Goal: Task Accomplishment & Management: Manage account settings

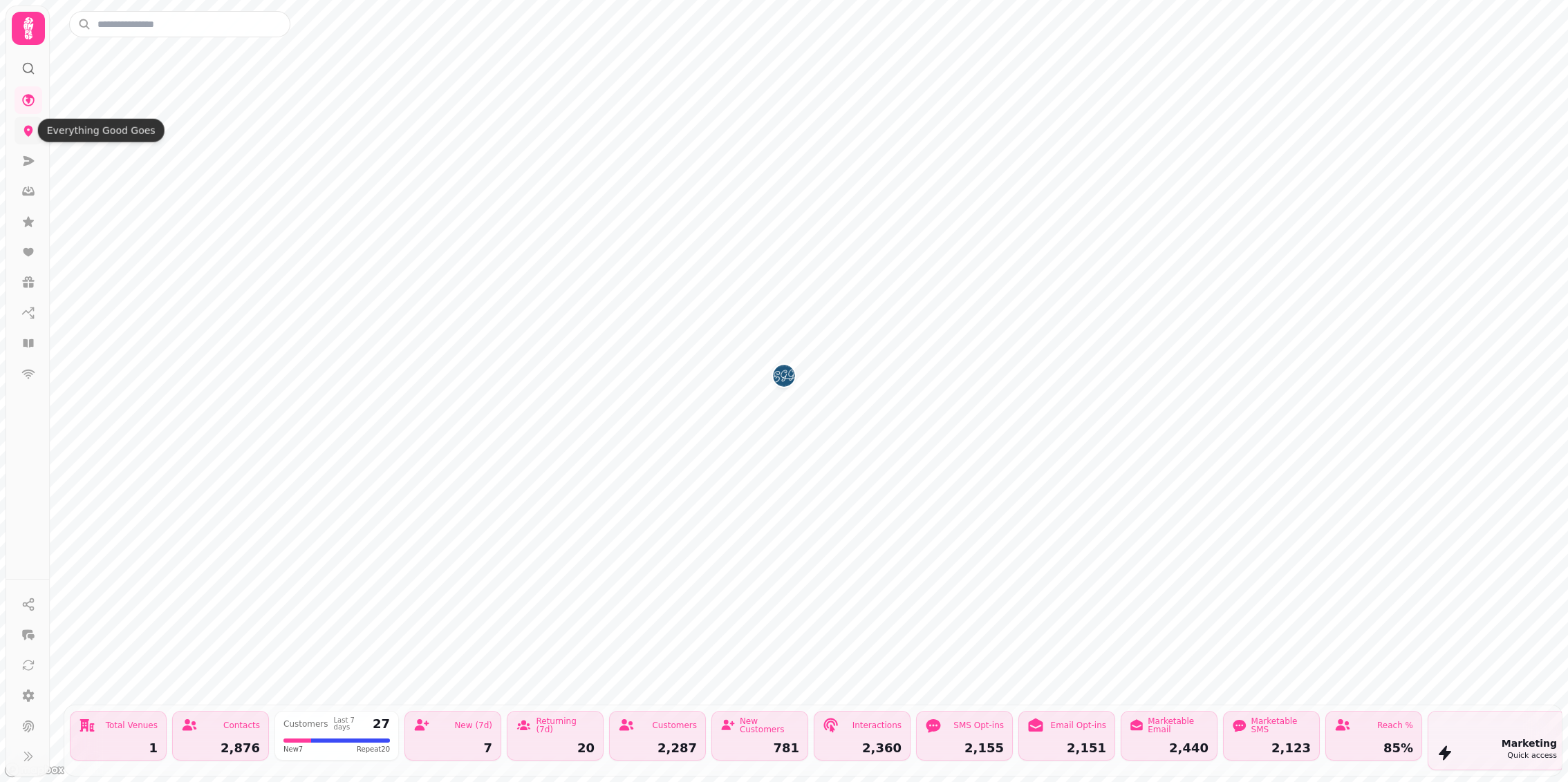
click at [24, 131] on icon at bounding box center [28, 131] width 14 height 14
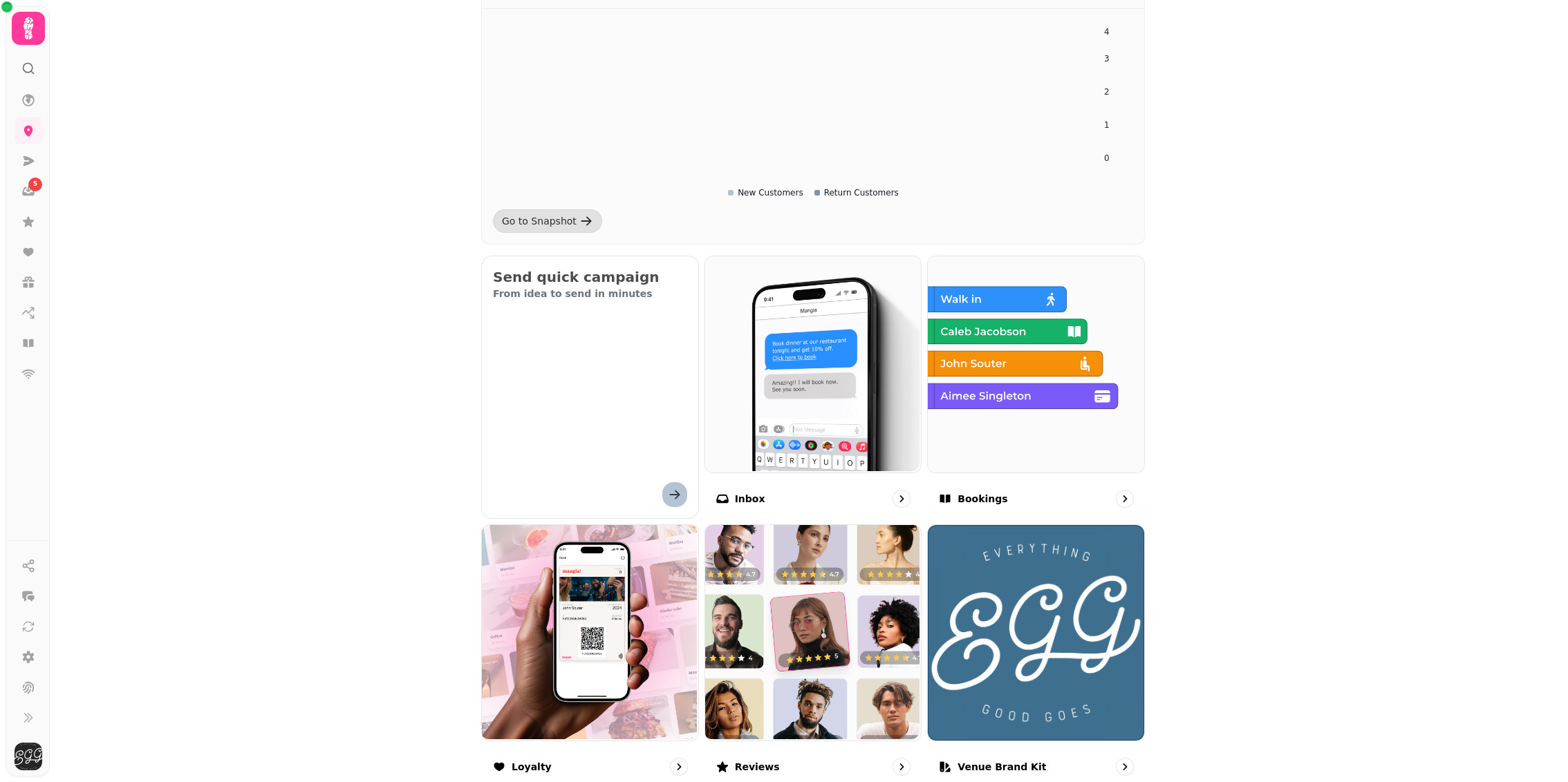
scroll to position [426, 0]
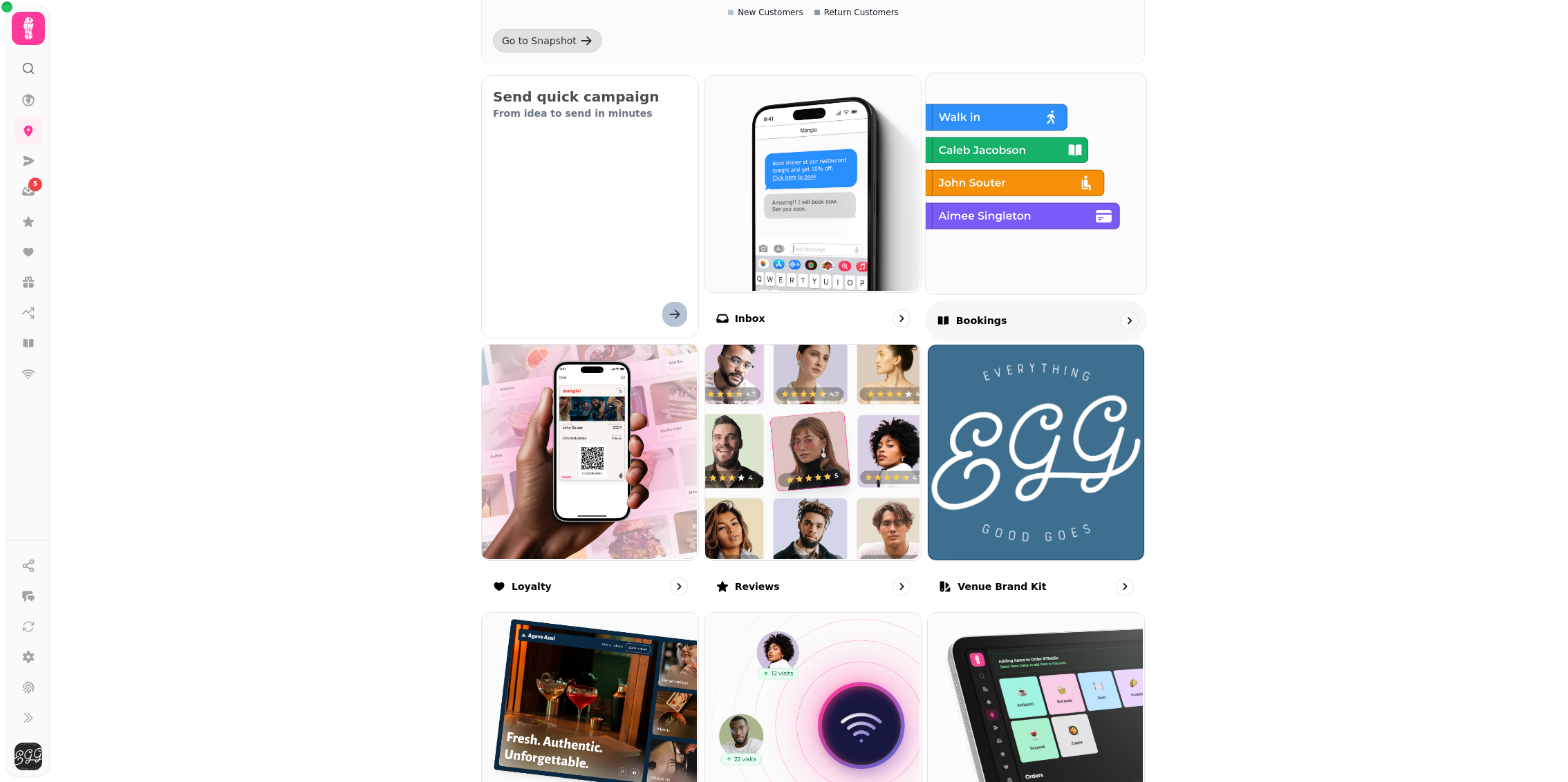
click at [1067, 304] on div "Bookings" at bounding box center [1036, 321] width 221 height 41
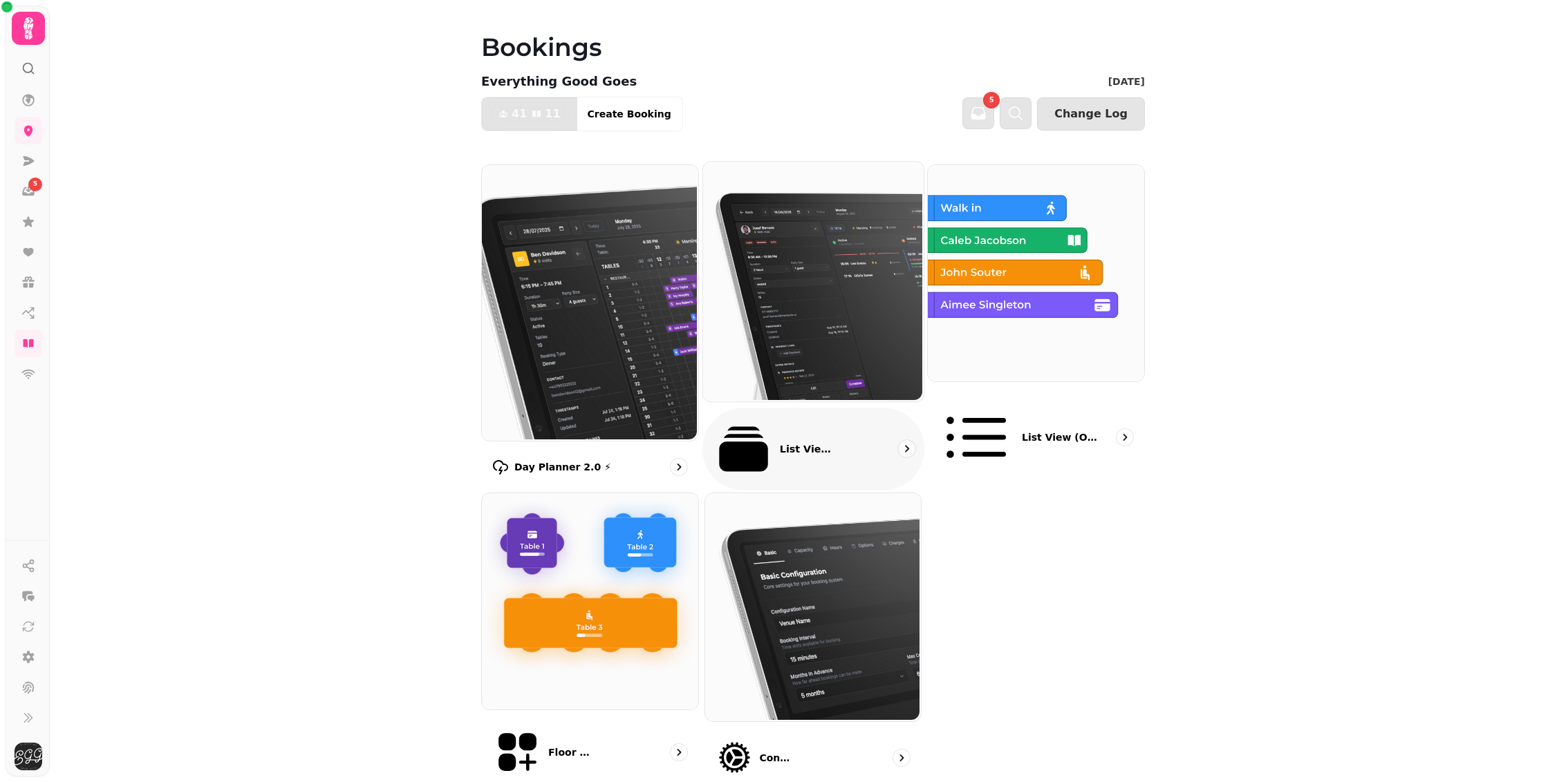
click at [860, 407] on div "List View 2.0 ⚡ (New)" at bounding box center [813, 449] width 221 height 83
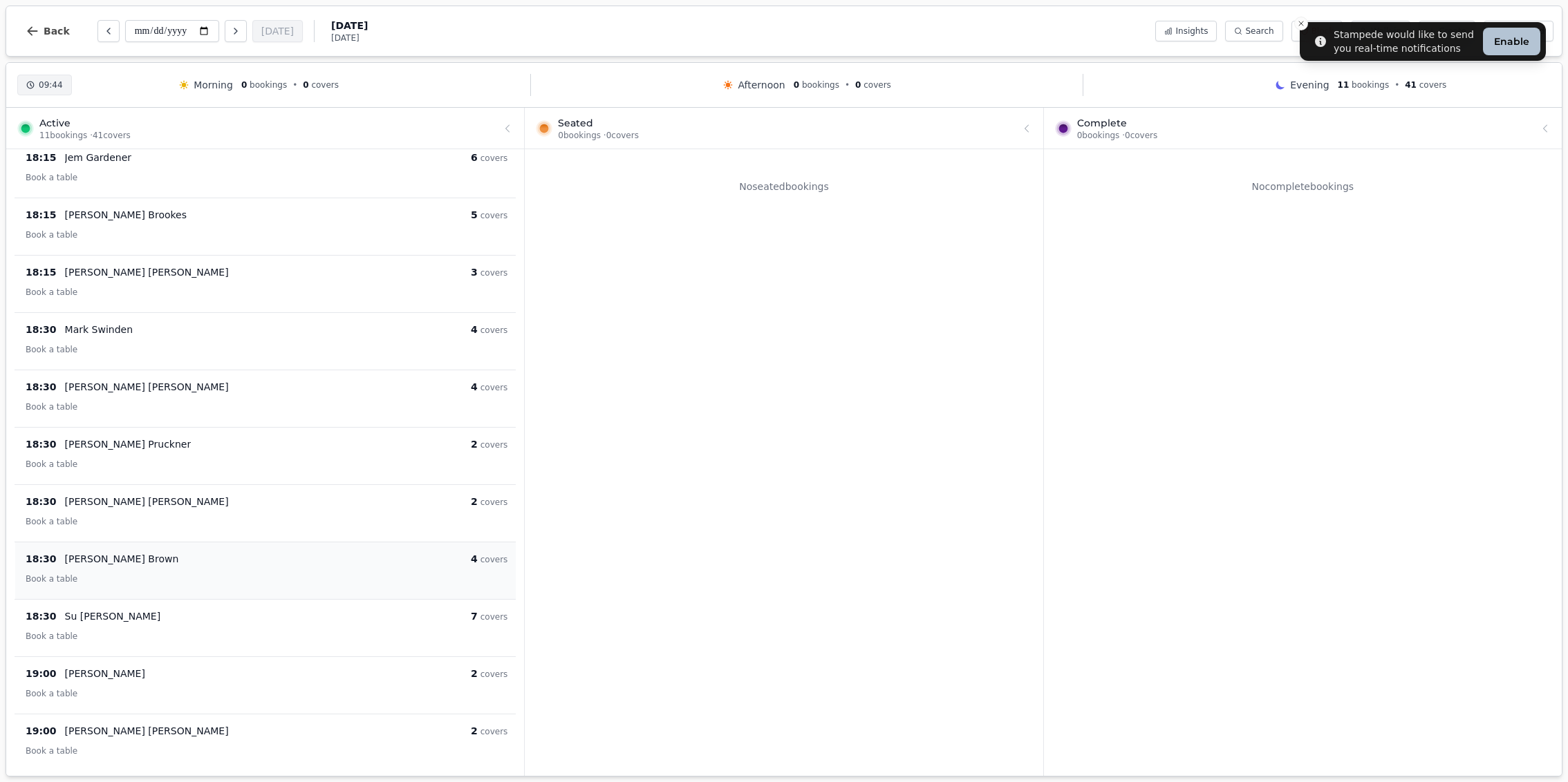
scroll to position [20, 0]
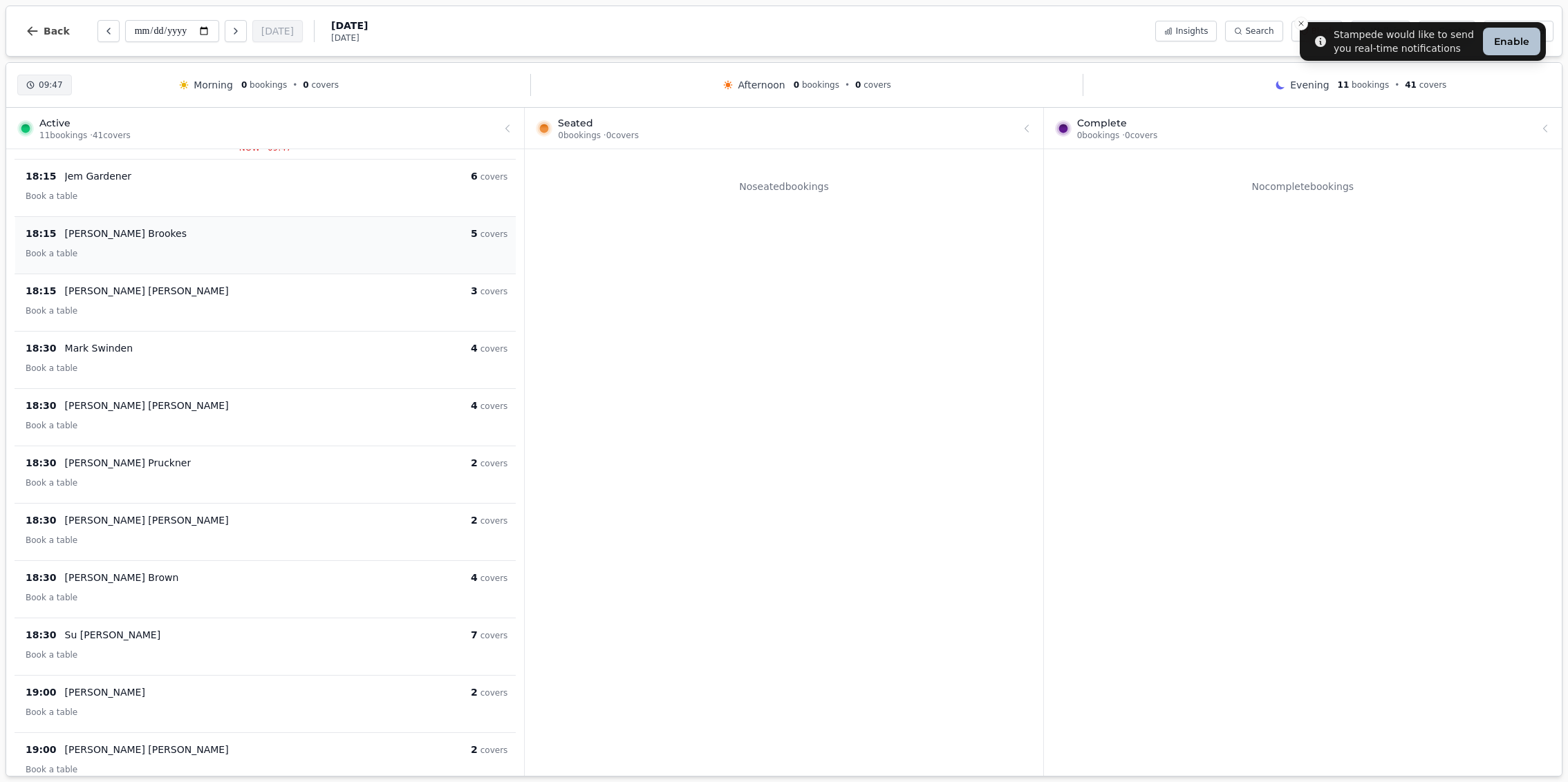
click at [210, 255] on div "Book a table" at bounding box center [267, 252] width 482 height 17
select select "*****"
select select "*"
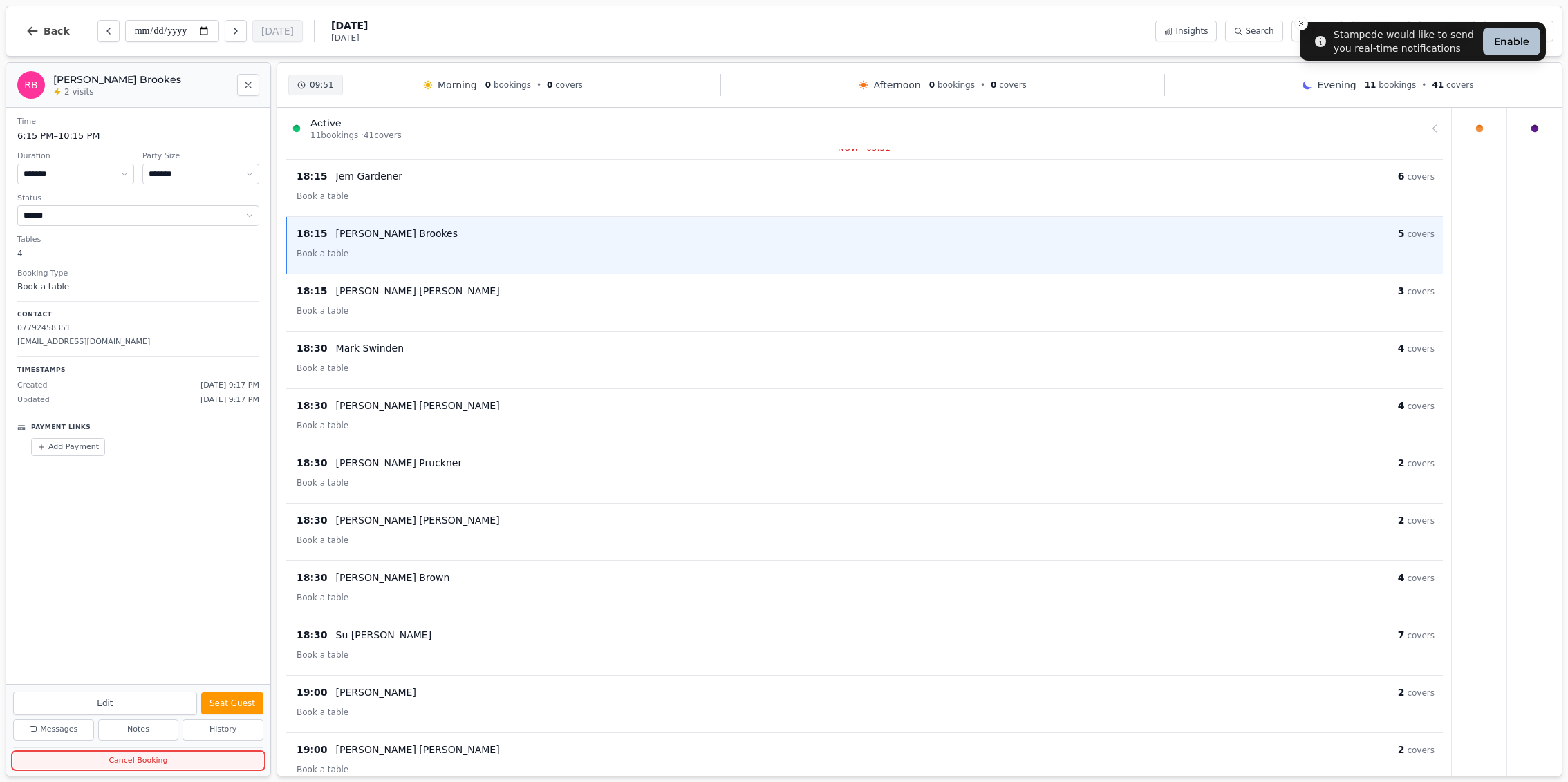
click at [163, 763] on button "Cancel Booking" at bounding box center [138, 762] width 250 height 18
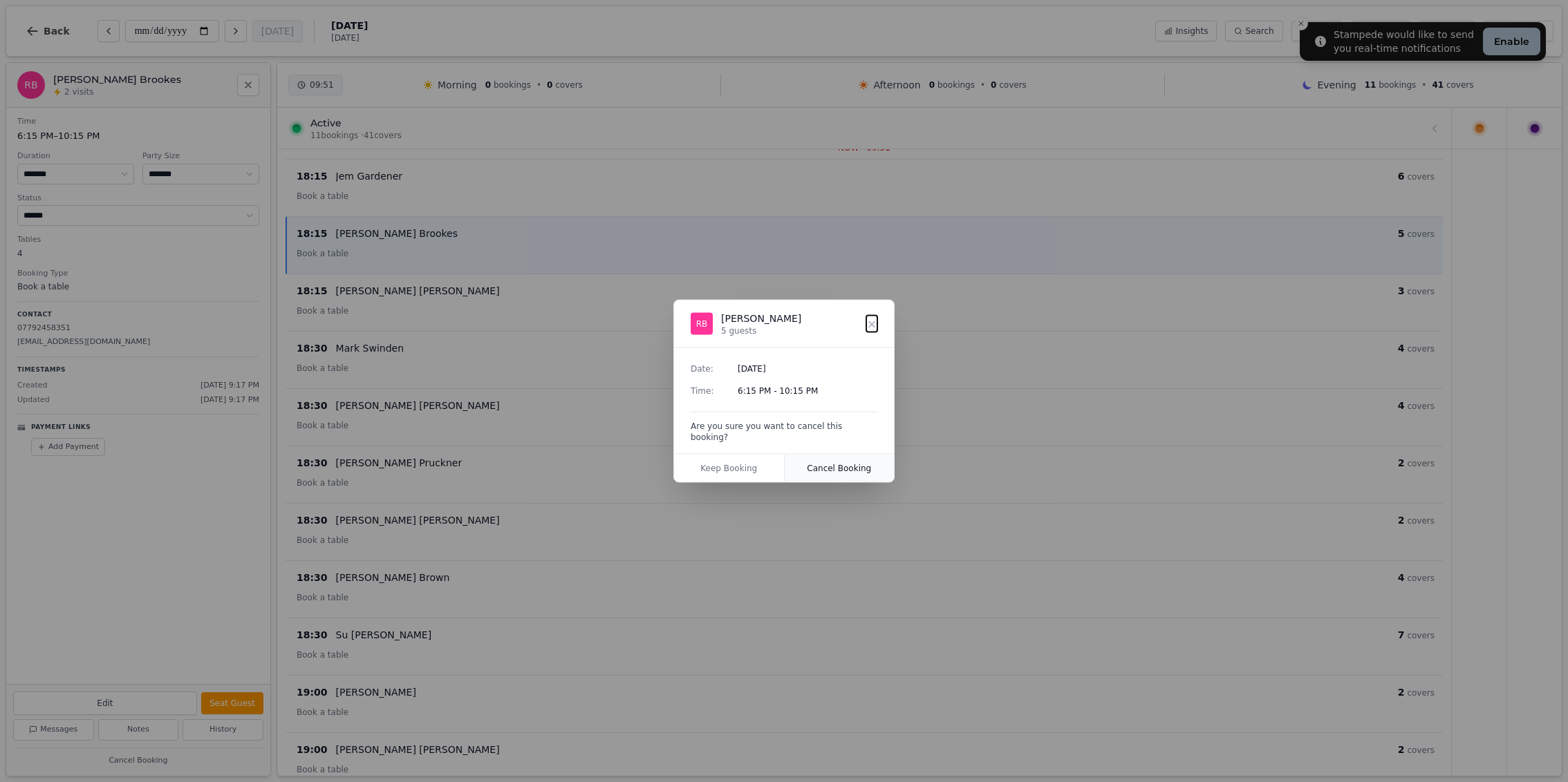
click at [838, 461] on button "Cancel Booking" at bounding box center [840, 468] width 110 height 27
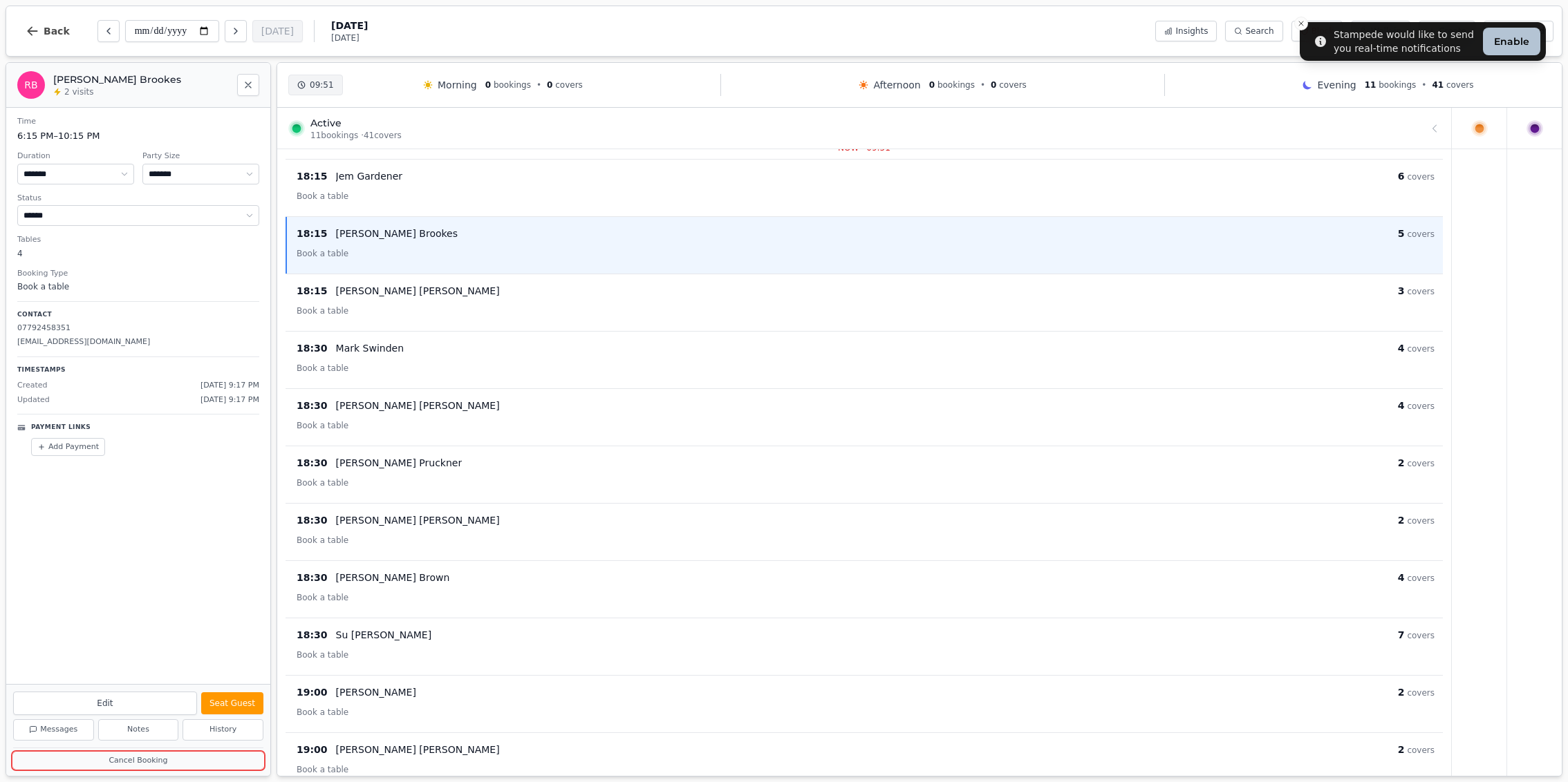
scroll to position [0, 0]
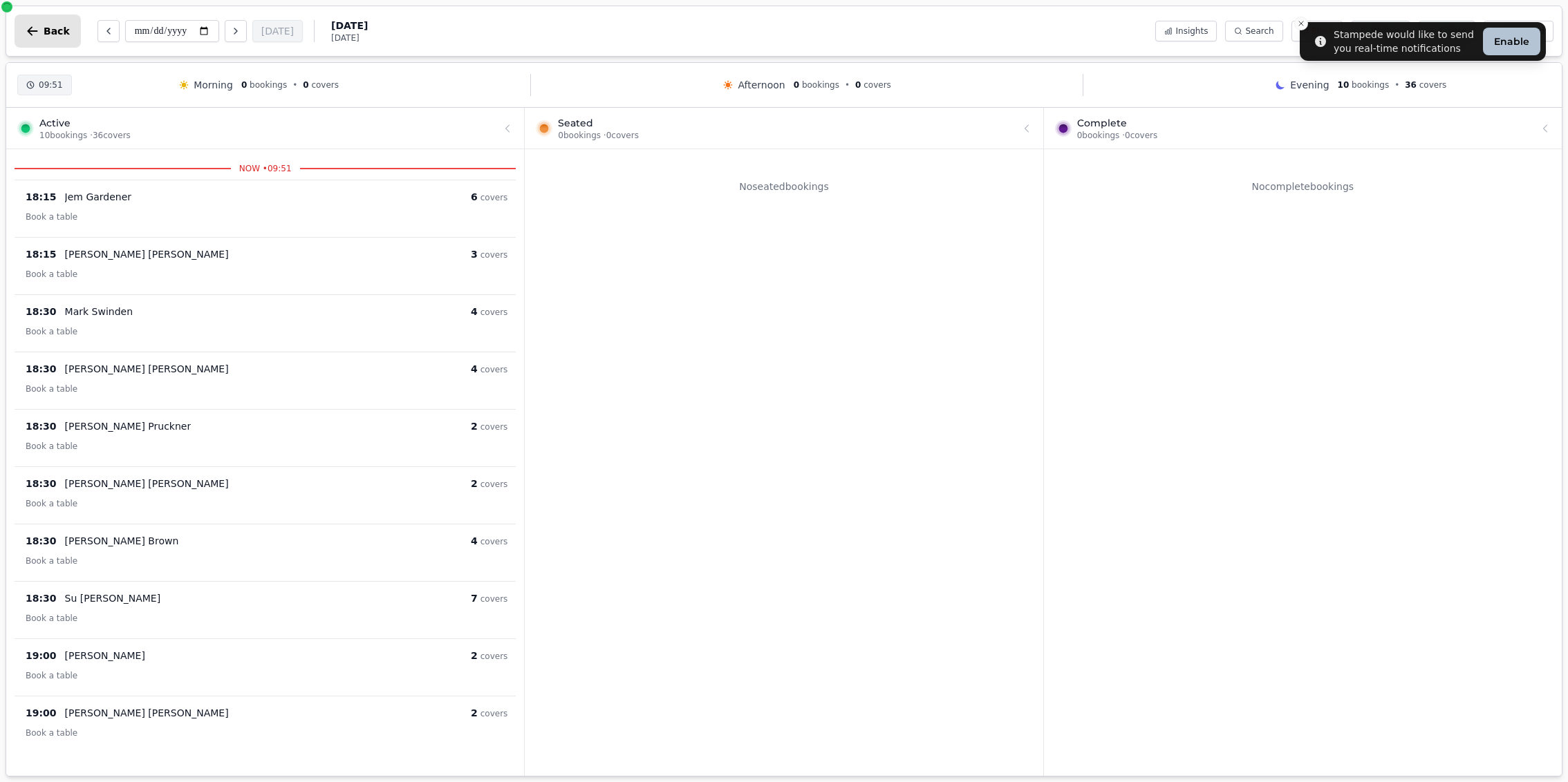
click at [52, 32] on span "Back" at bounding box center [57, 31] width 27 height 10
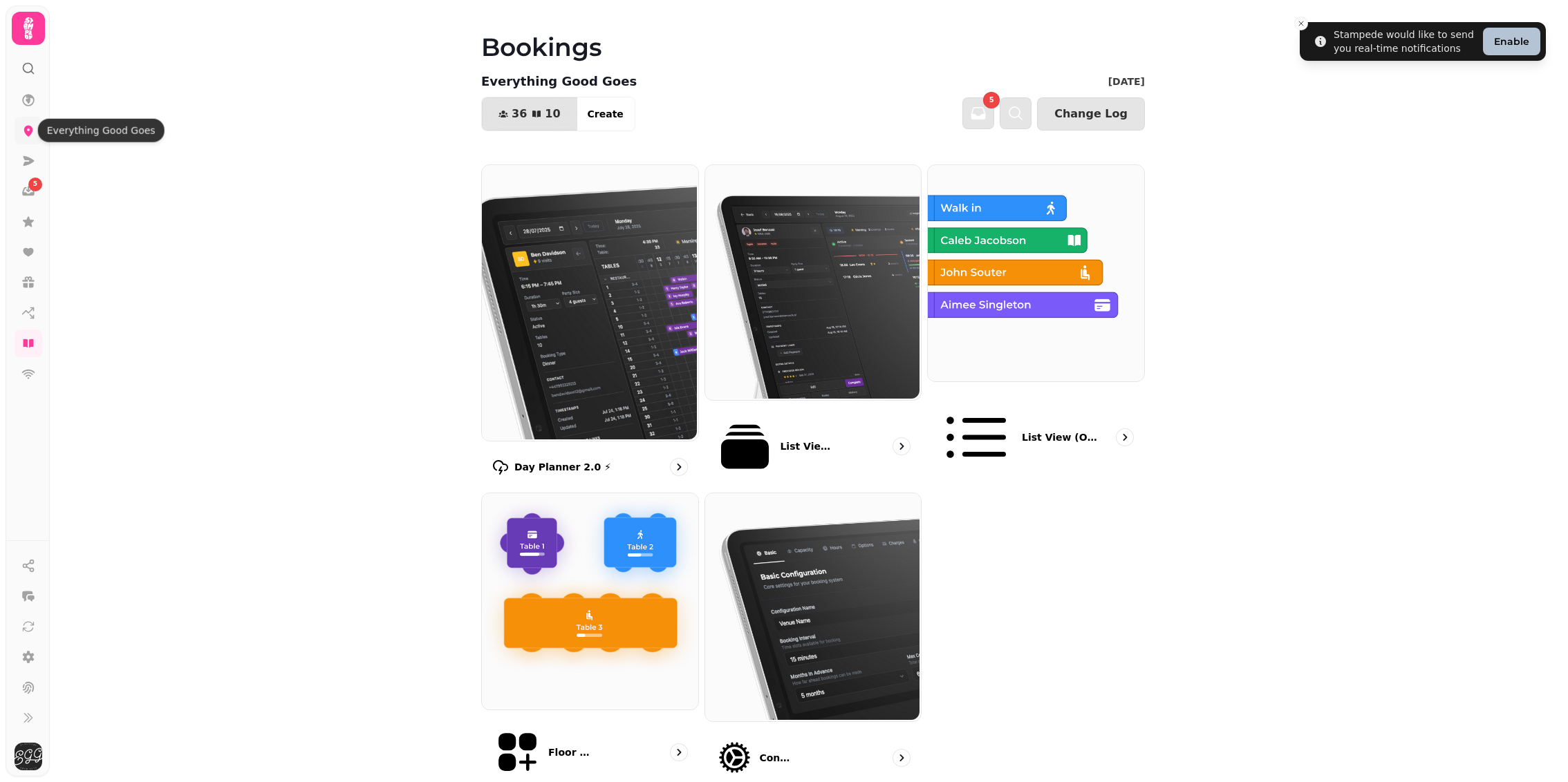
click at [30, 126] on icon at bounding box center [28, 131] width 9 height 11
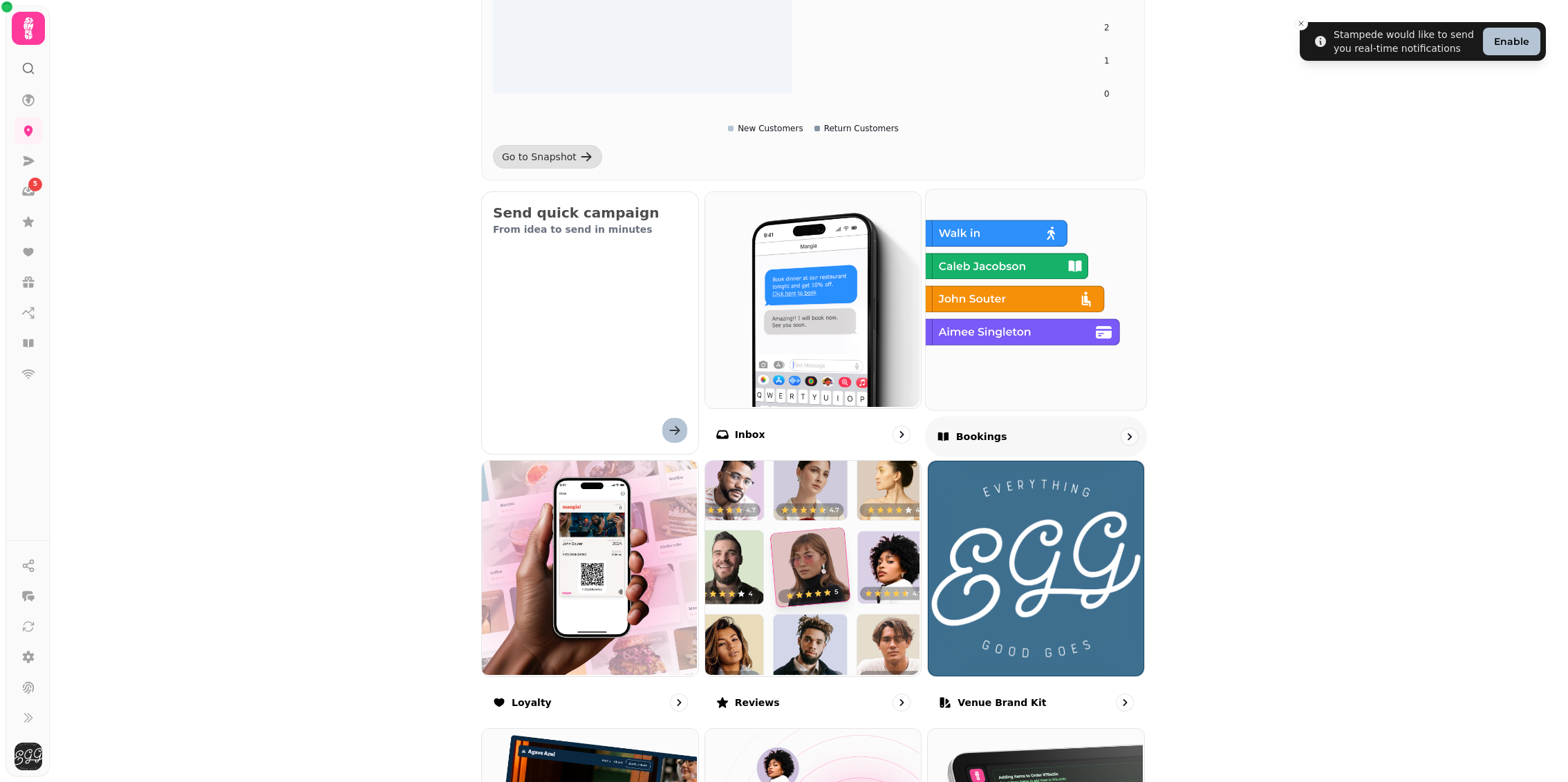
scroll to position [315, 0]
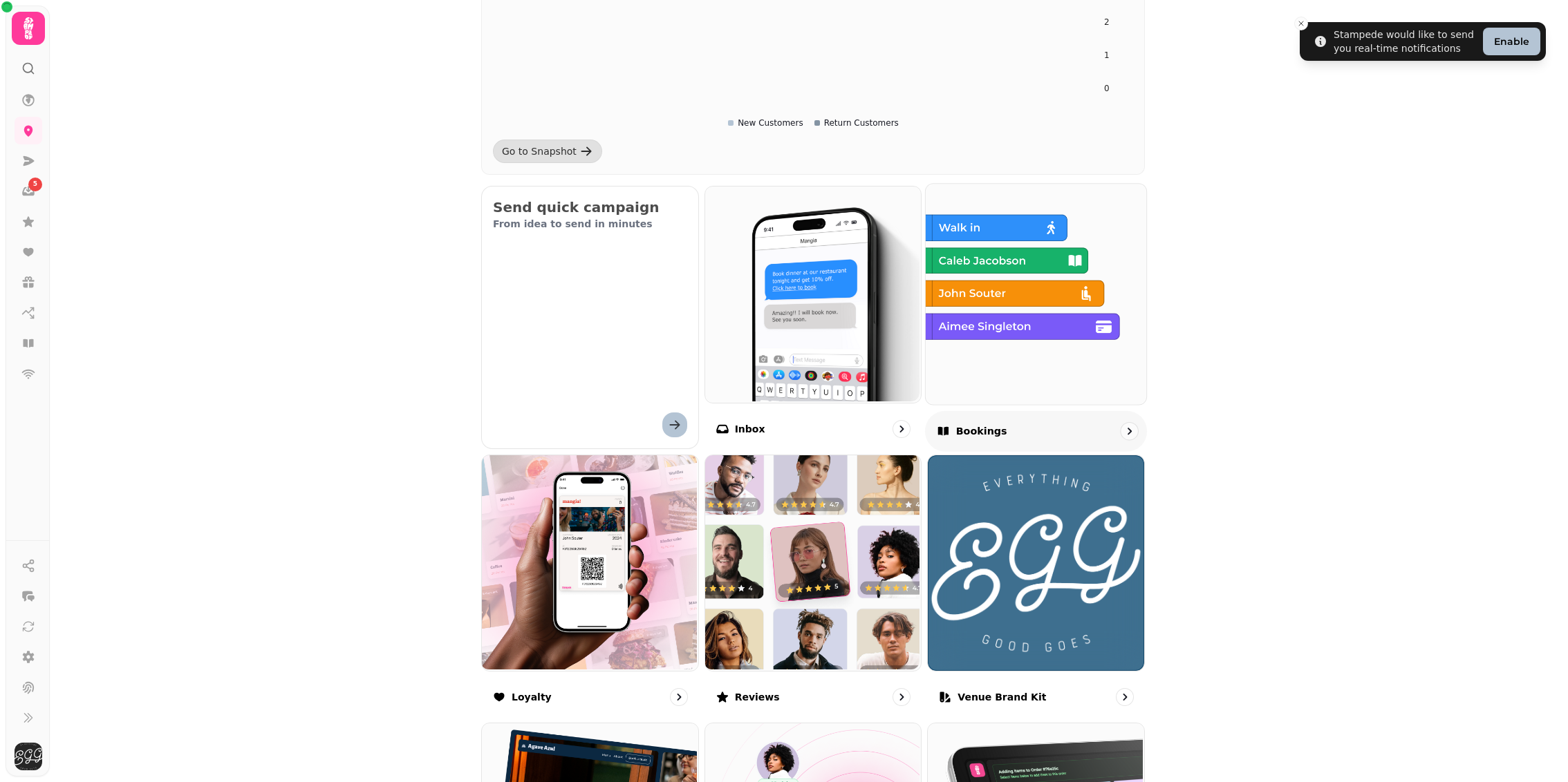
click at [1028, 435] on div "Bookings" at bounding box center [1036, 430] width 221 height 41
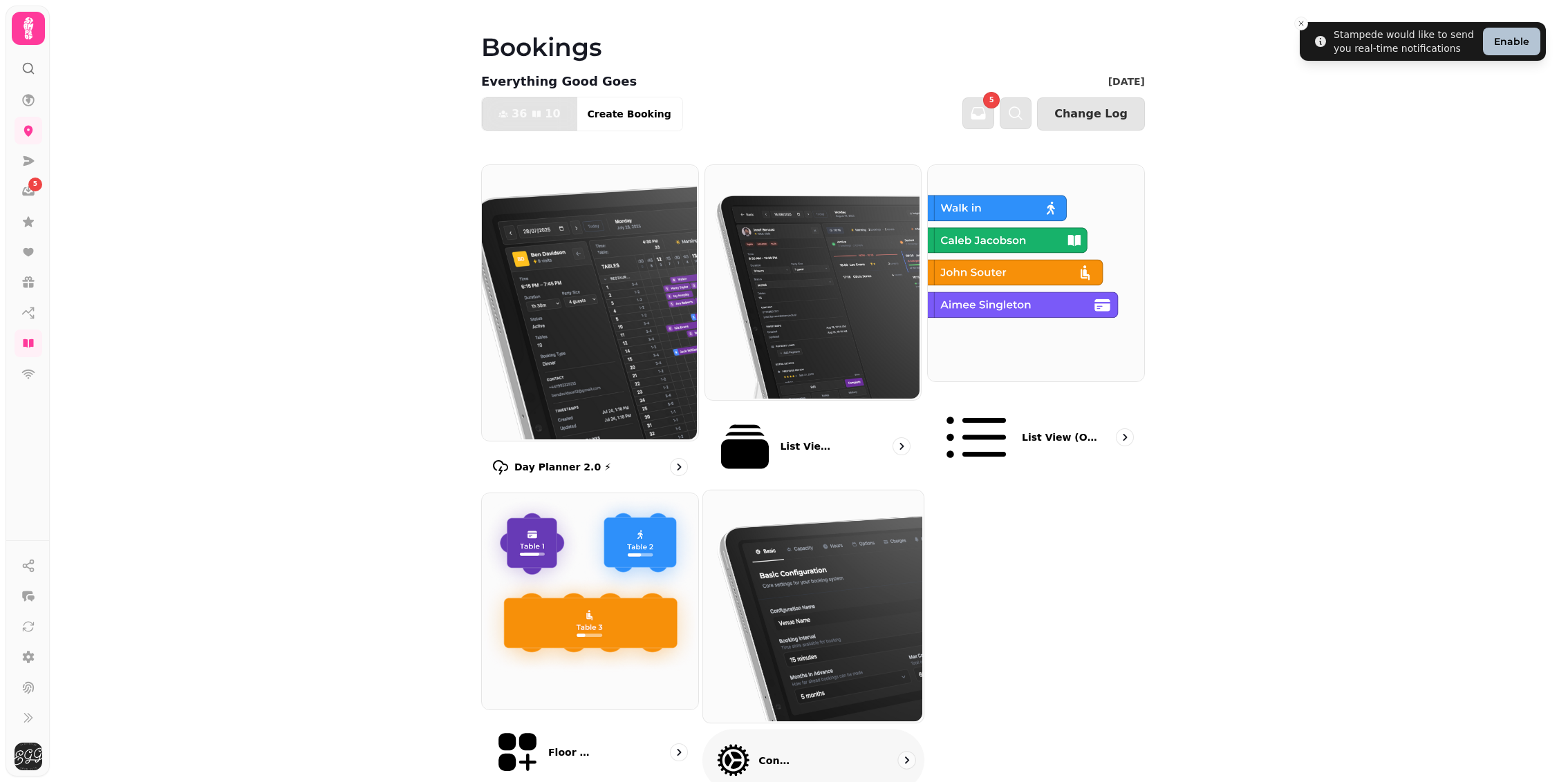
click at [785, 754] on p "Configuration" at bounding box center [776, 761] width 36 height 14
select select "**********"
select select "*"
select select "**"
select select "*"
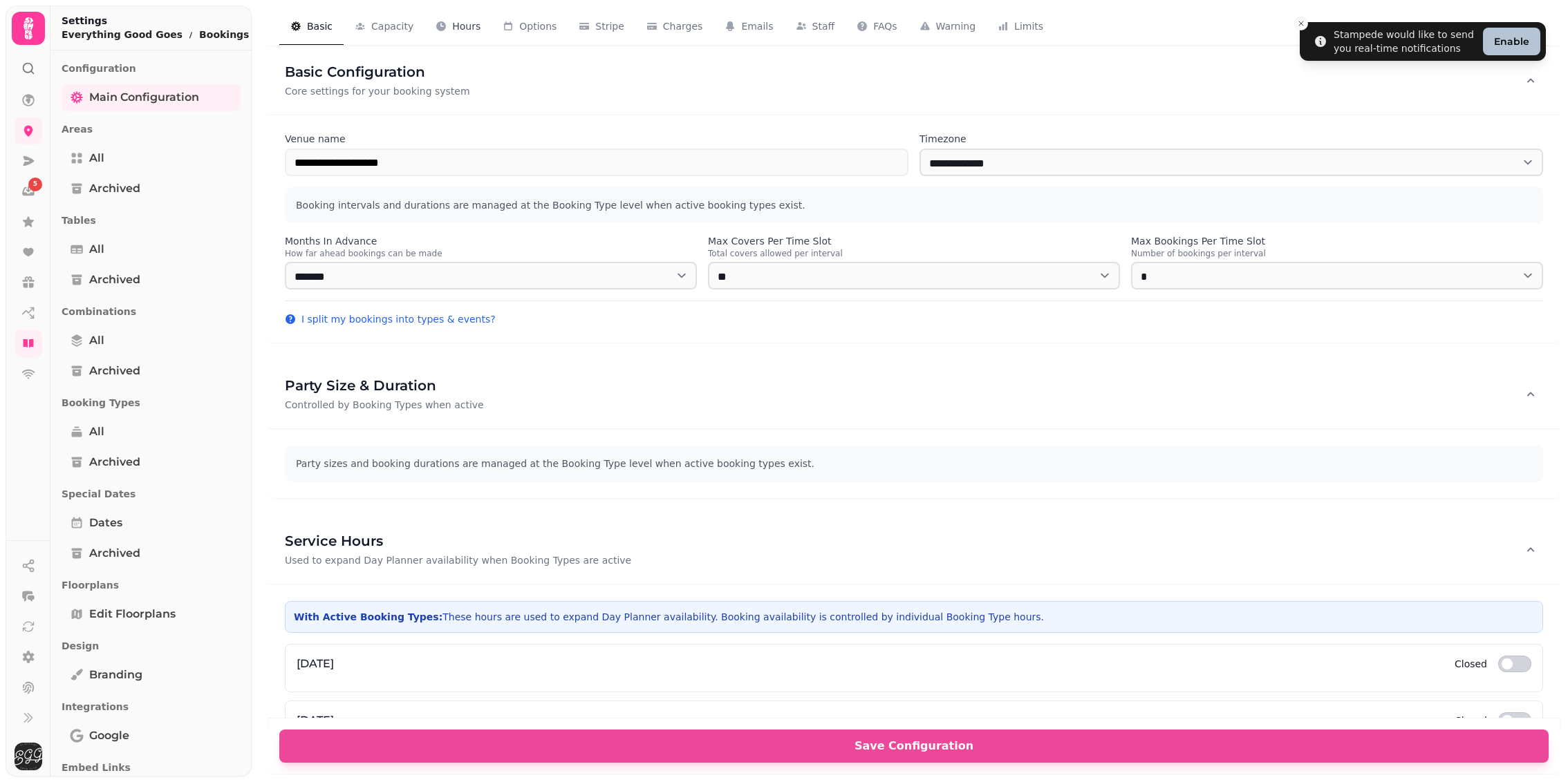
click at [465, 24] on span "Hours" at bounding box center [466, 27] width 28 height 14
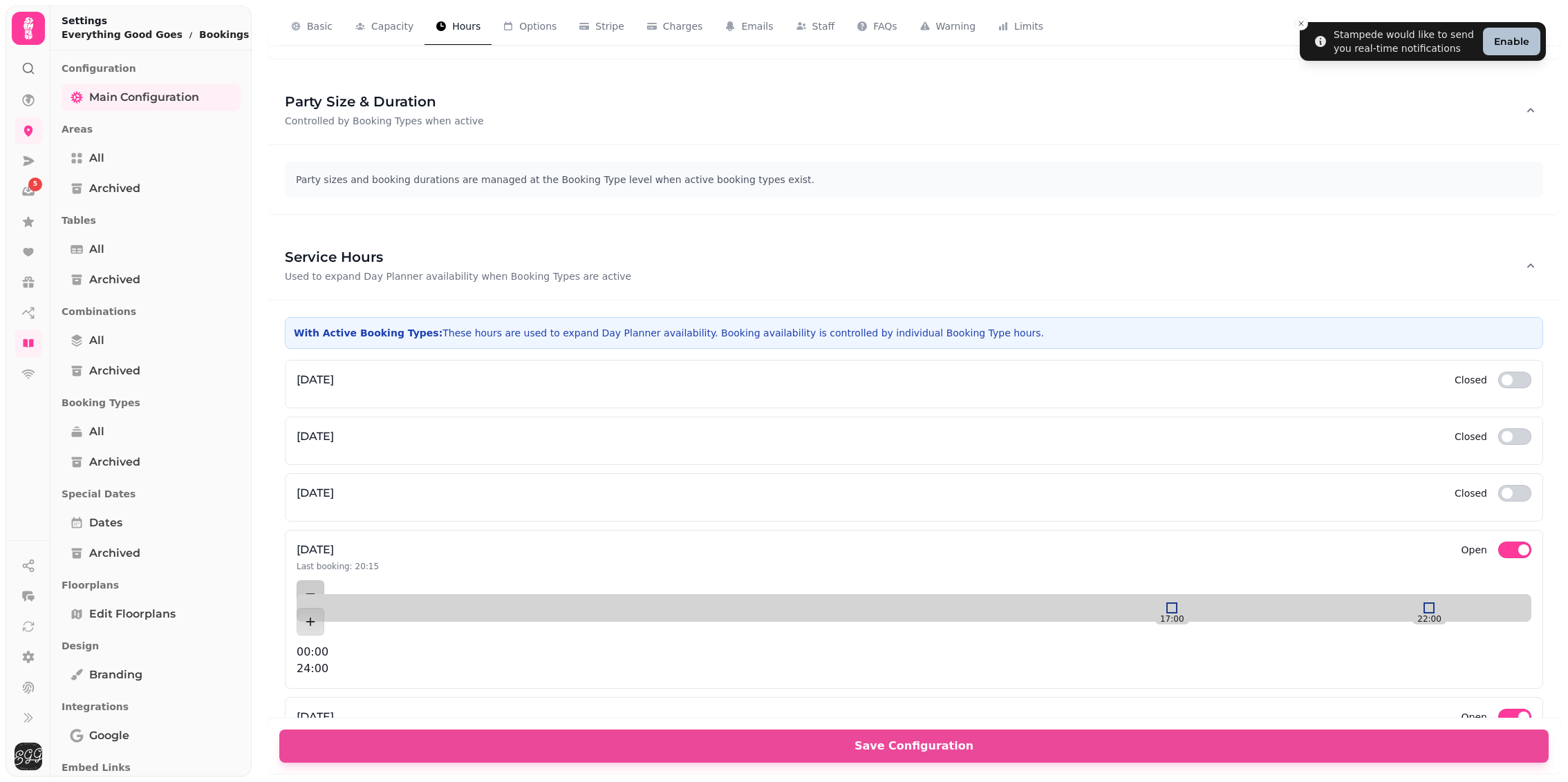
scroll to position [207, 0]
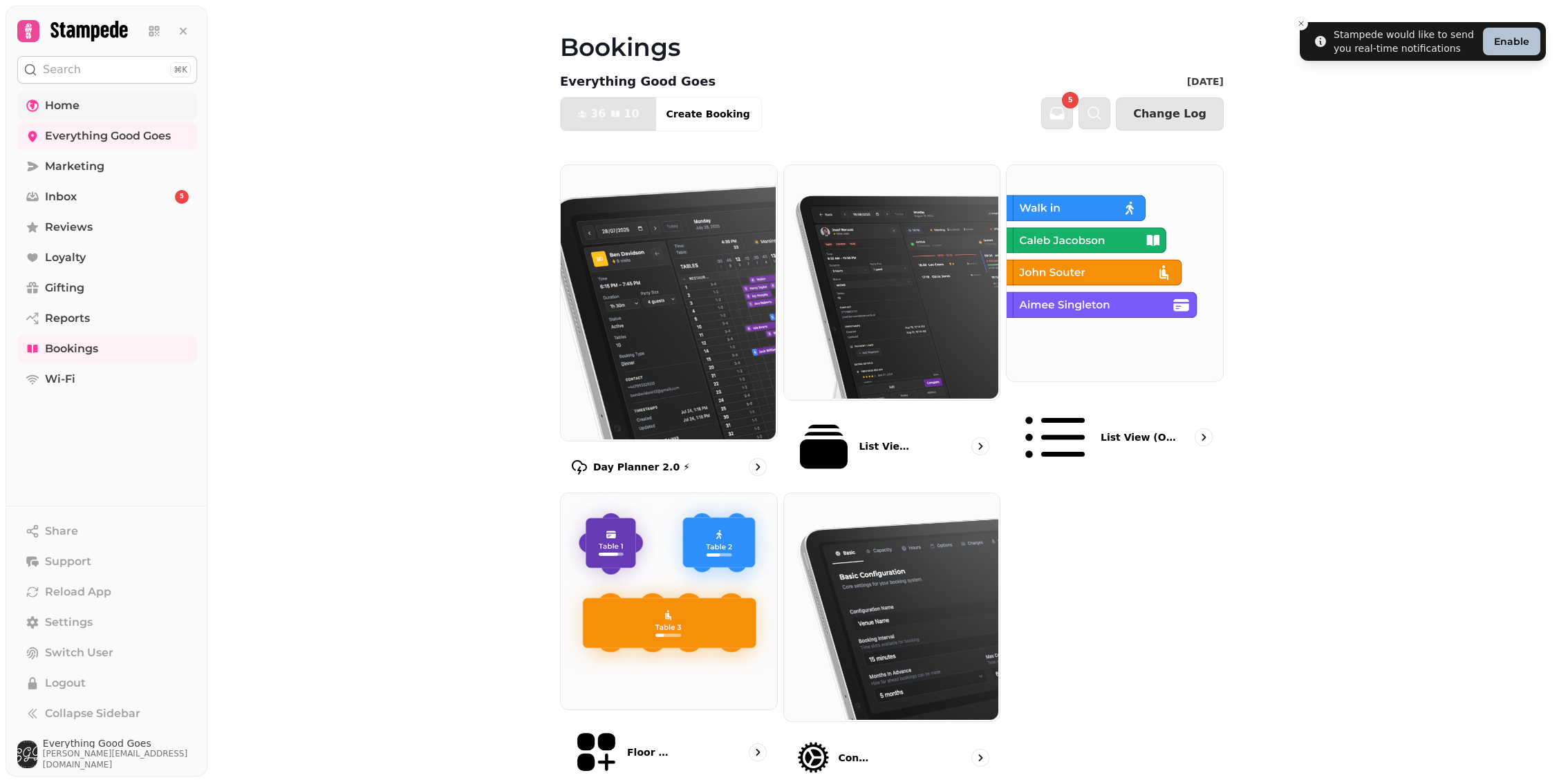
click at [93, 109] on link "Home" at bounding box center [107, 105] width 180 height 27
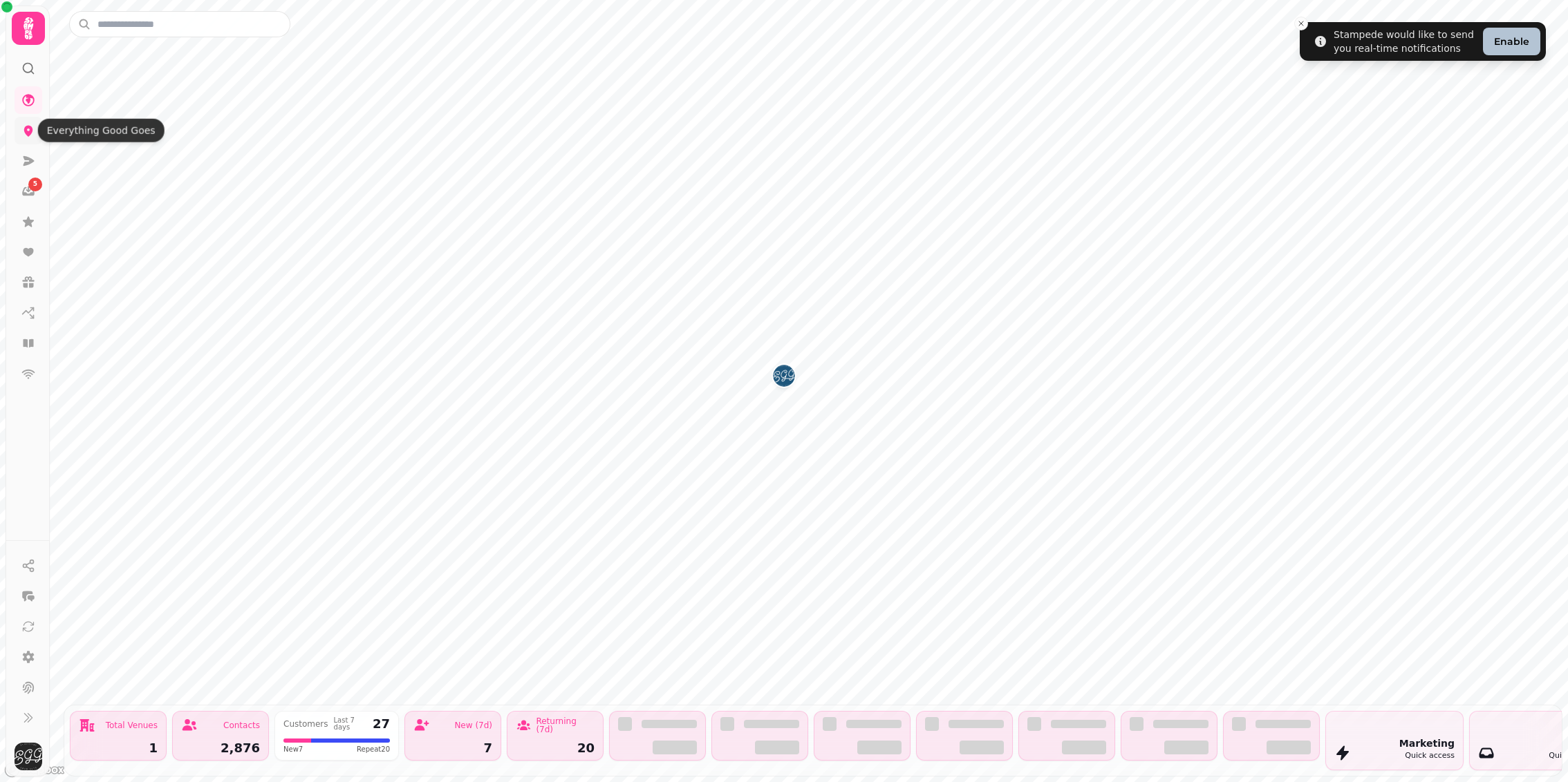
click at [28, 118] on link at bounding box center [27, 130] width 27 height 27
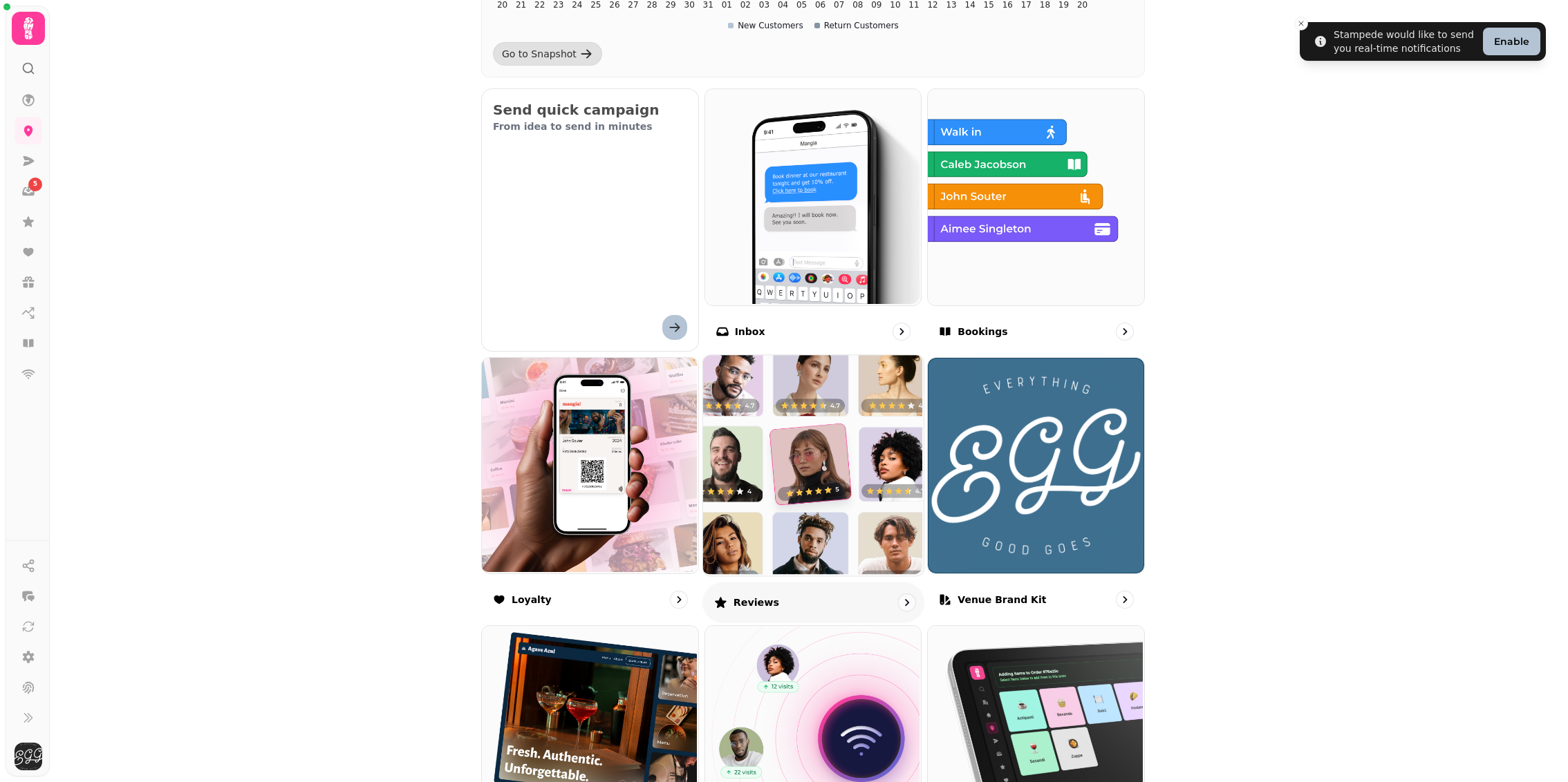
scroll to position [401, 0]
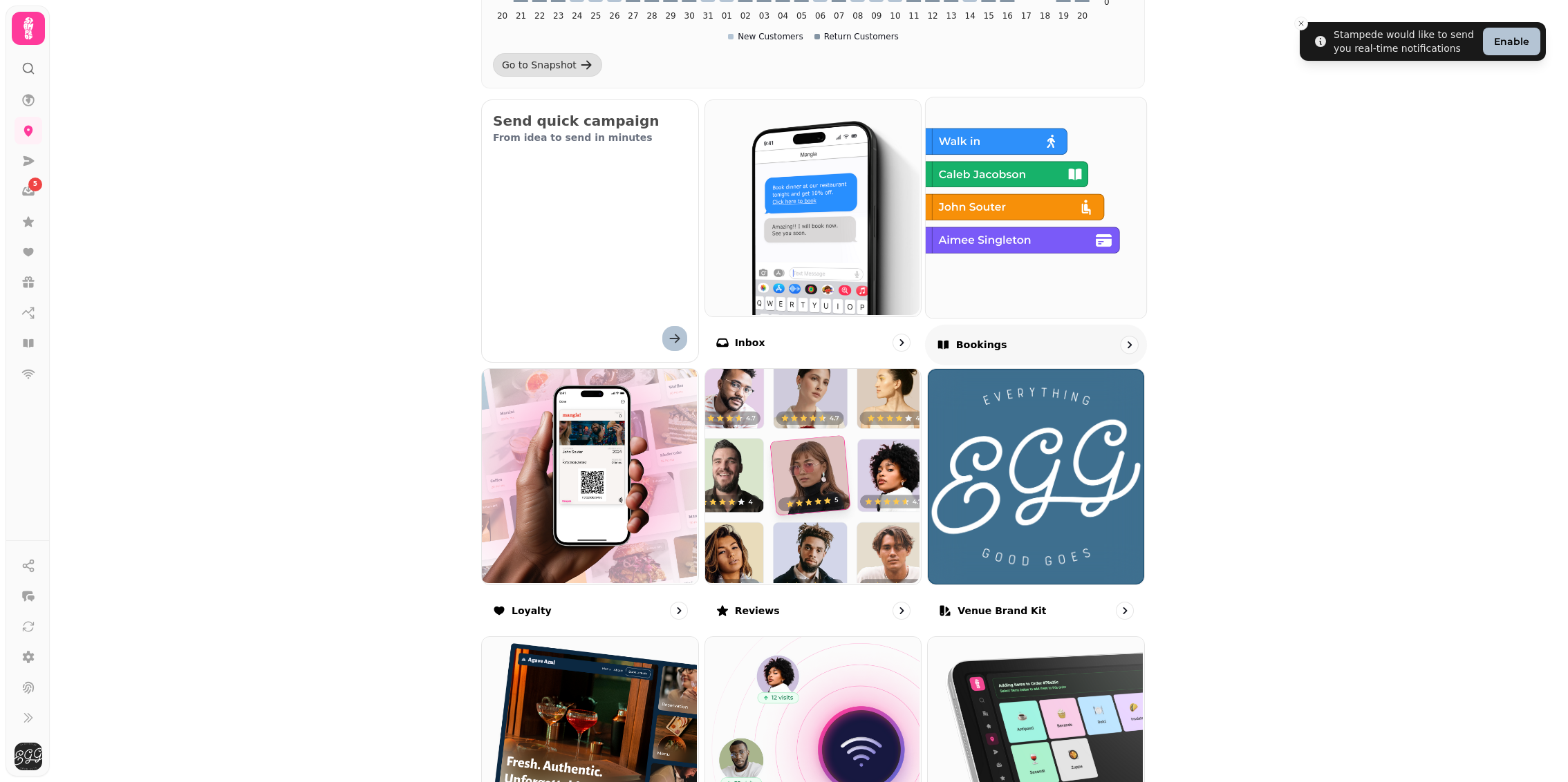
click at [989, 333] on div "Bookings" at bounding box center [1036, 345] width 221 height 41
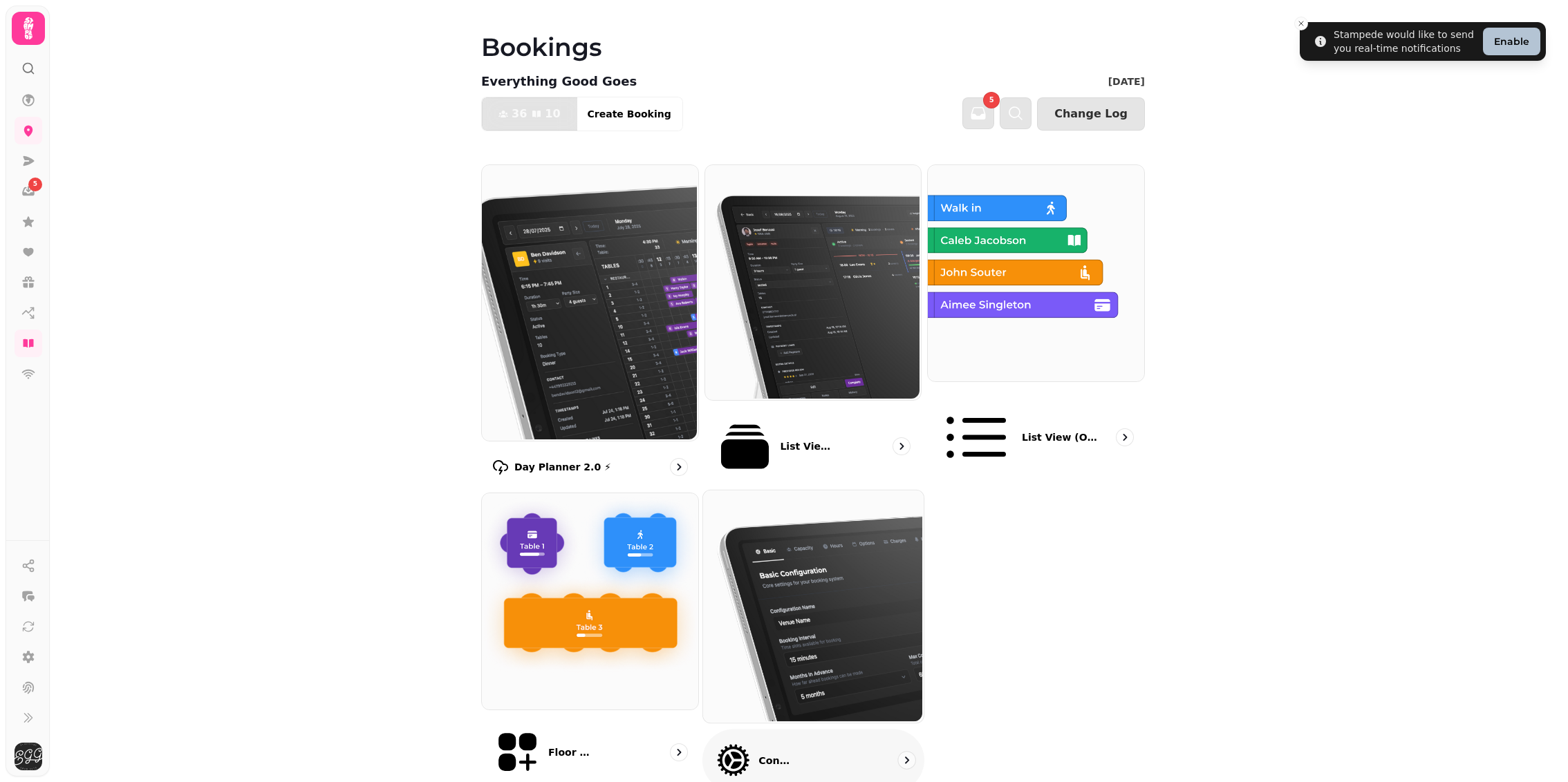
click at [811, 730] on div "Configuration" at bounding box center [813, 761] width 221 height 62
select select "**********"
select select "*"
select select "**"
select select "*"
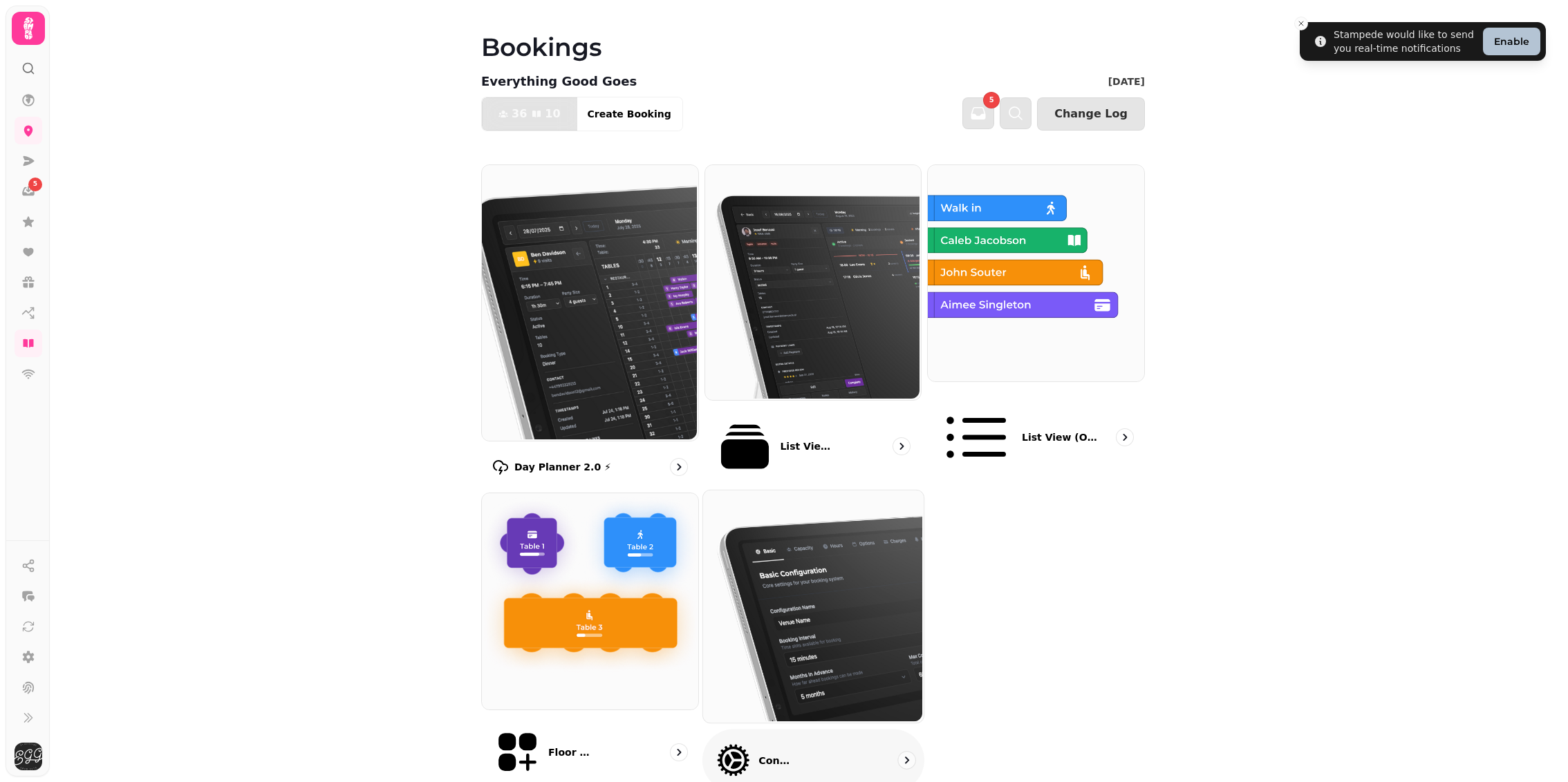
select select "**********"
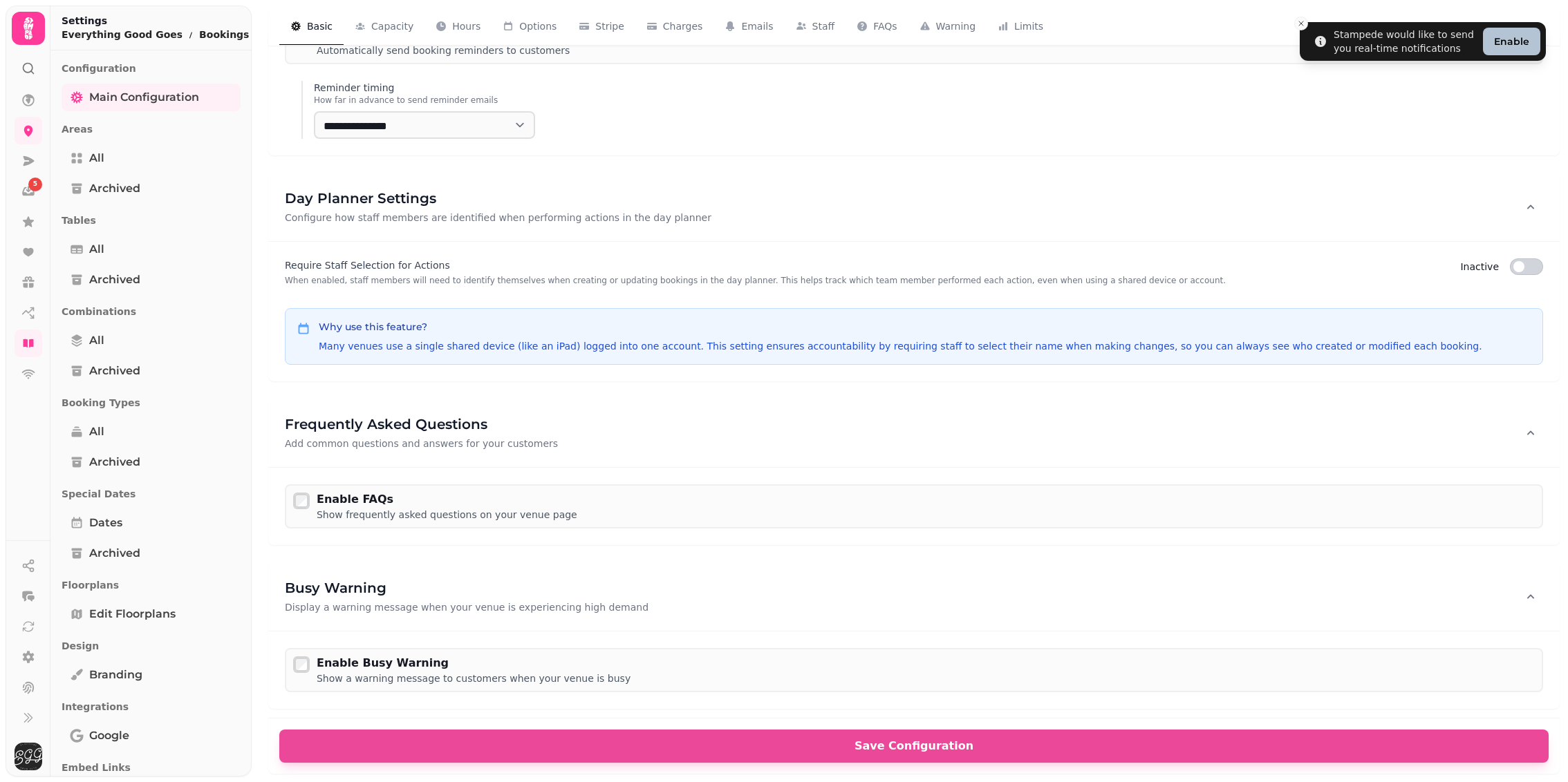
click at [108, 77] on p "Configuration" at bounding box center [151, 68] width 179 height 25
click at [109, 94] on span "Main Configuration" at bounding box center [144, 97] width 110 height 17
click at [96, 144] on link "All" at bounding box center [151, 158] width 179 height 27
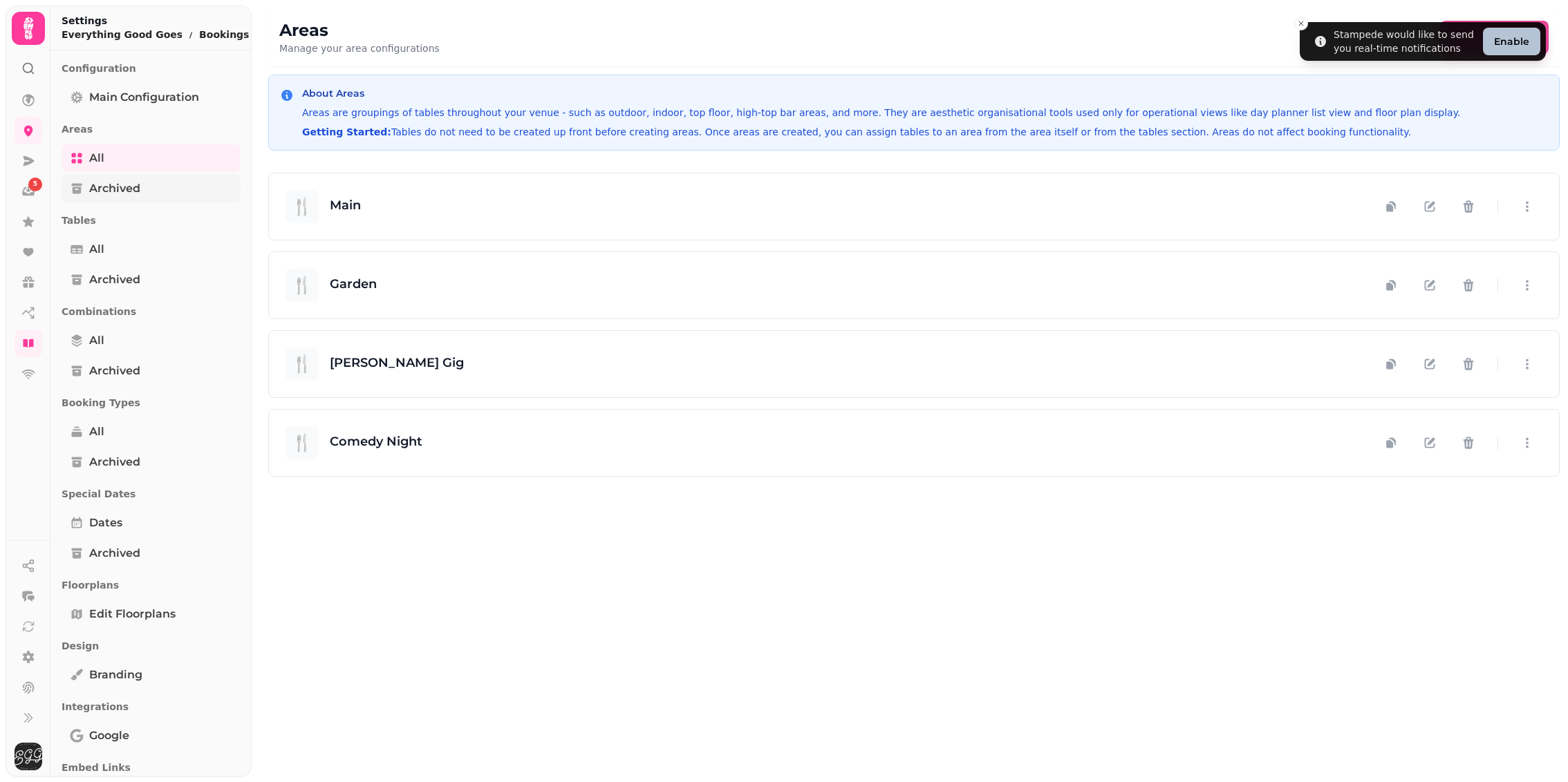
click at [87, 184] on link "Archived" at bounding box center [151, 188] width 179 height 27
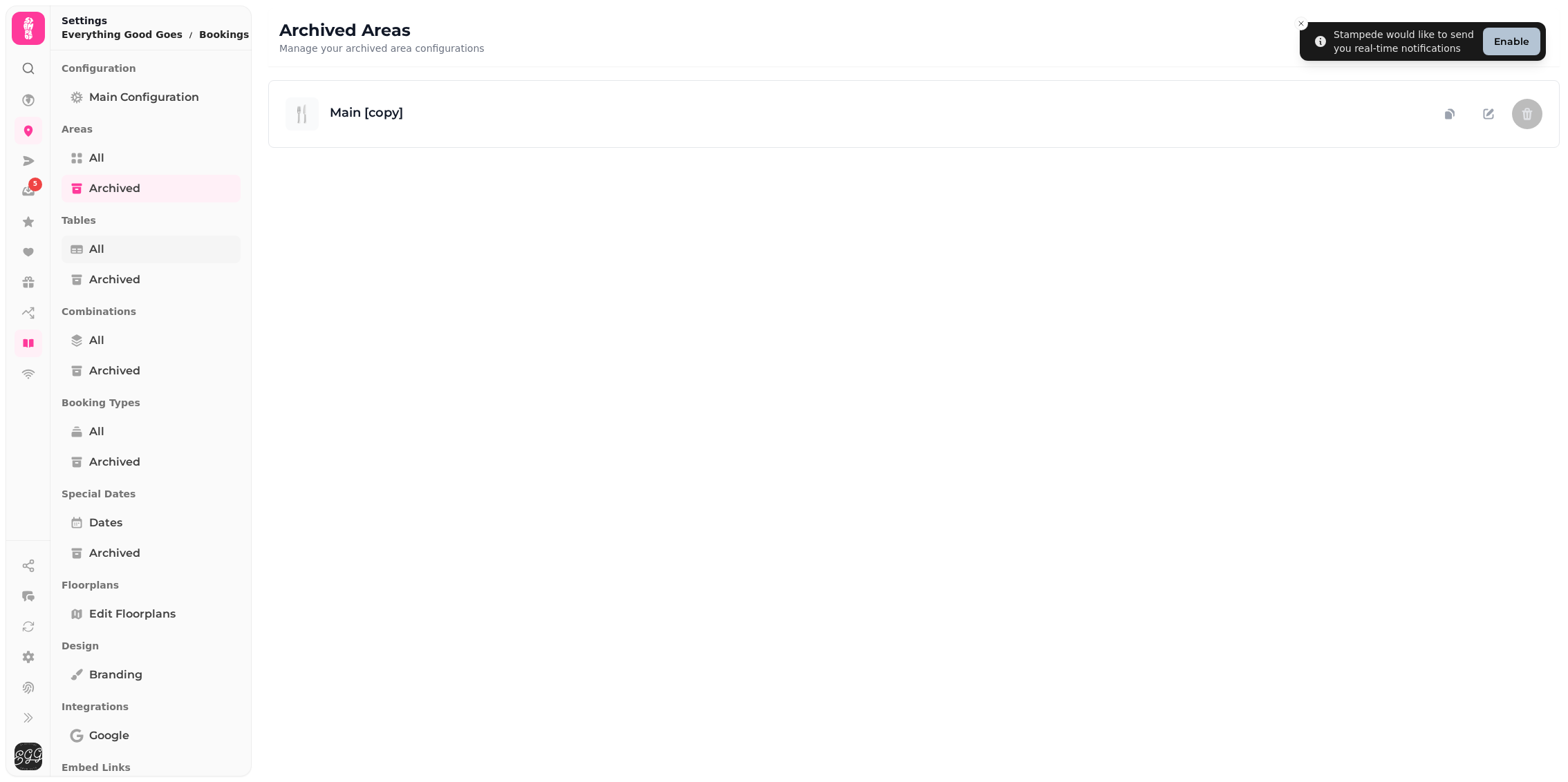
click at [103, 249] on span "All" at bounding box center [97, 249] width 15 height 17
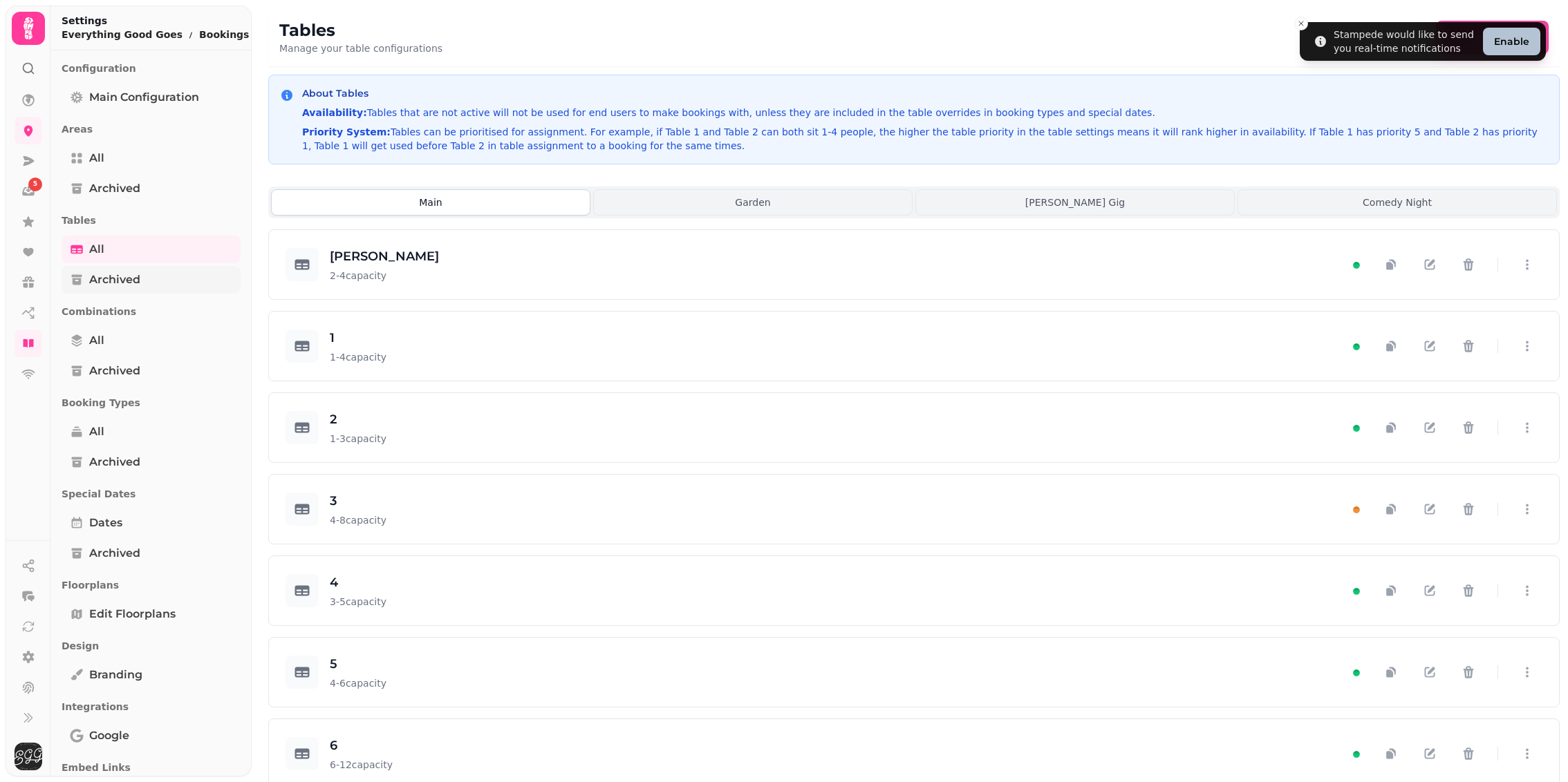
click at [103, 283] on span "Archived" at bounding box center [115, 280] width 51 height 17
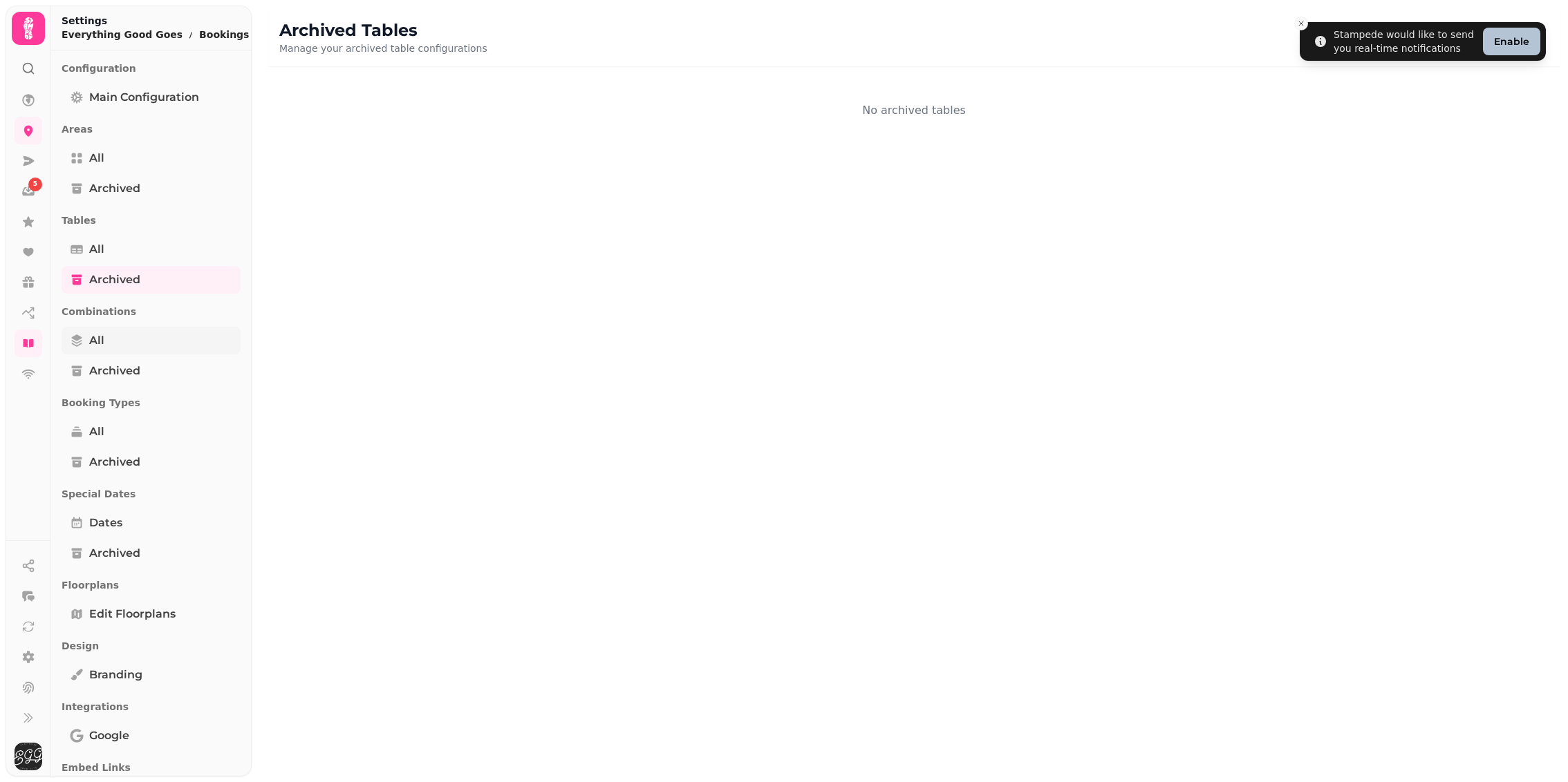
click at [101, 341] on span "All" at bounding box center [97, 340] width 15 height 17
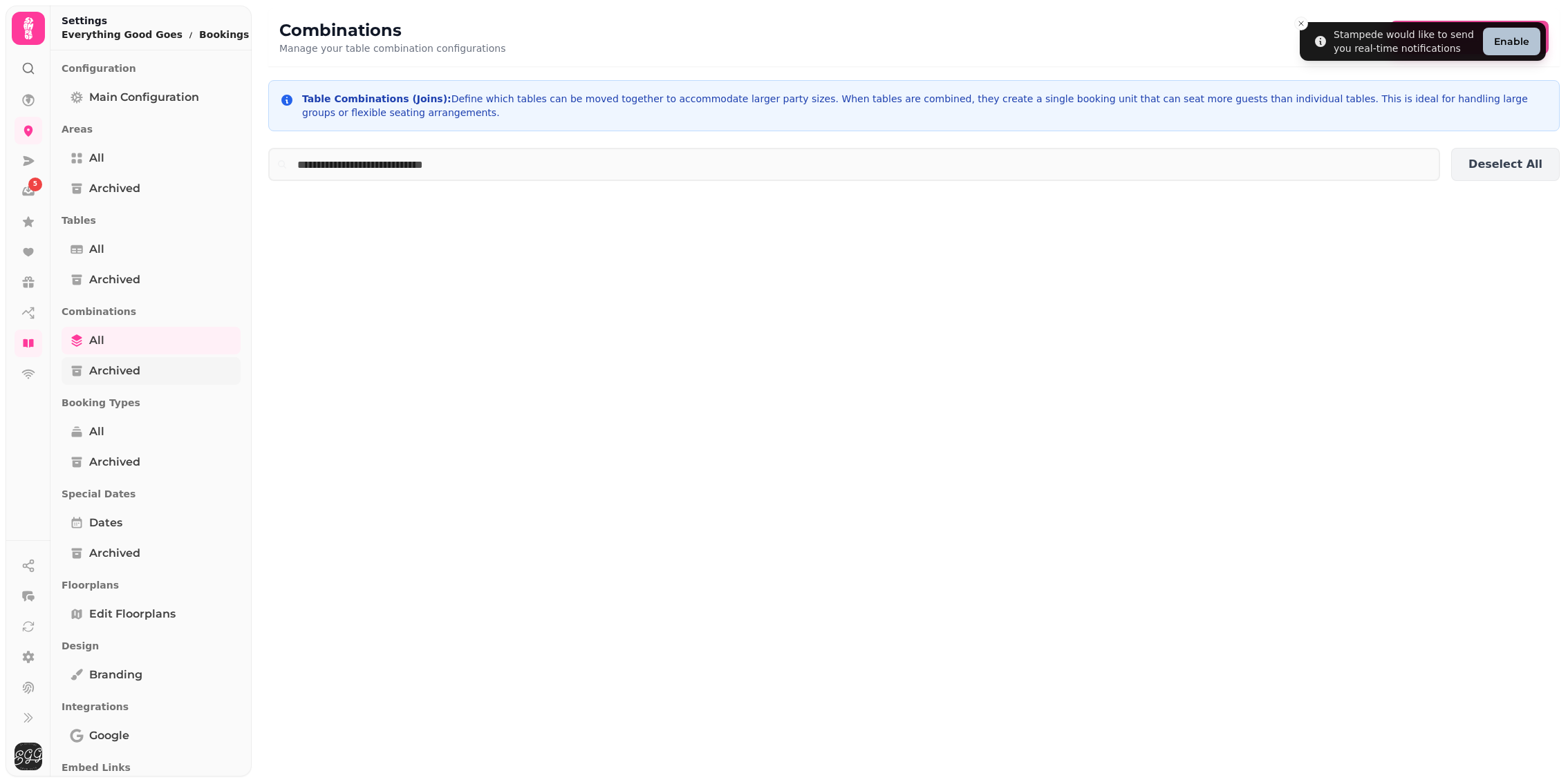
click at [101, 377] on span "Archived" at bounding box center [115, 371] width 51 height 17
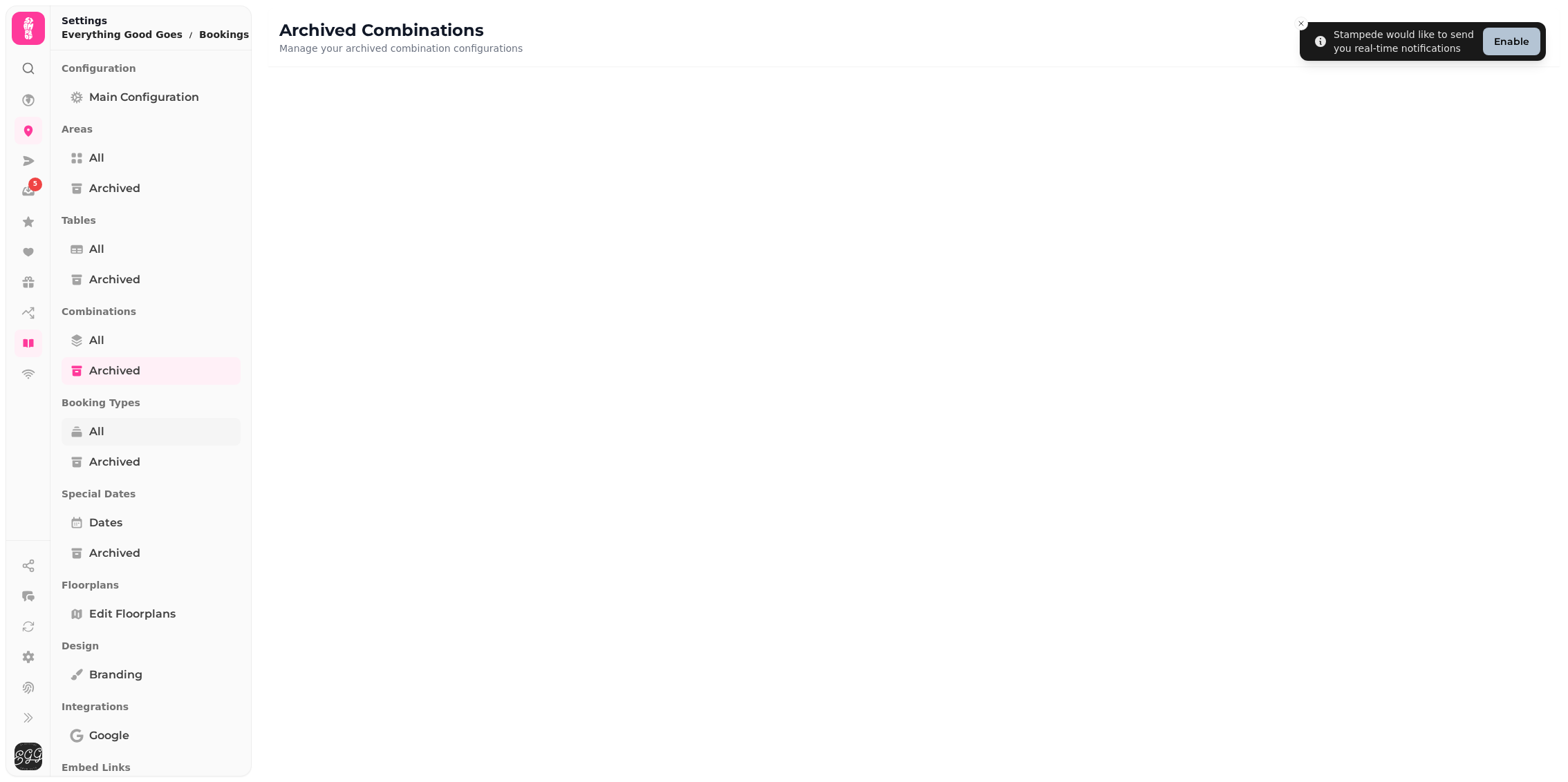
click at [99, 426] on span "All" at bounding box center [97, 431] width 15 height 17
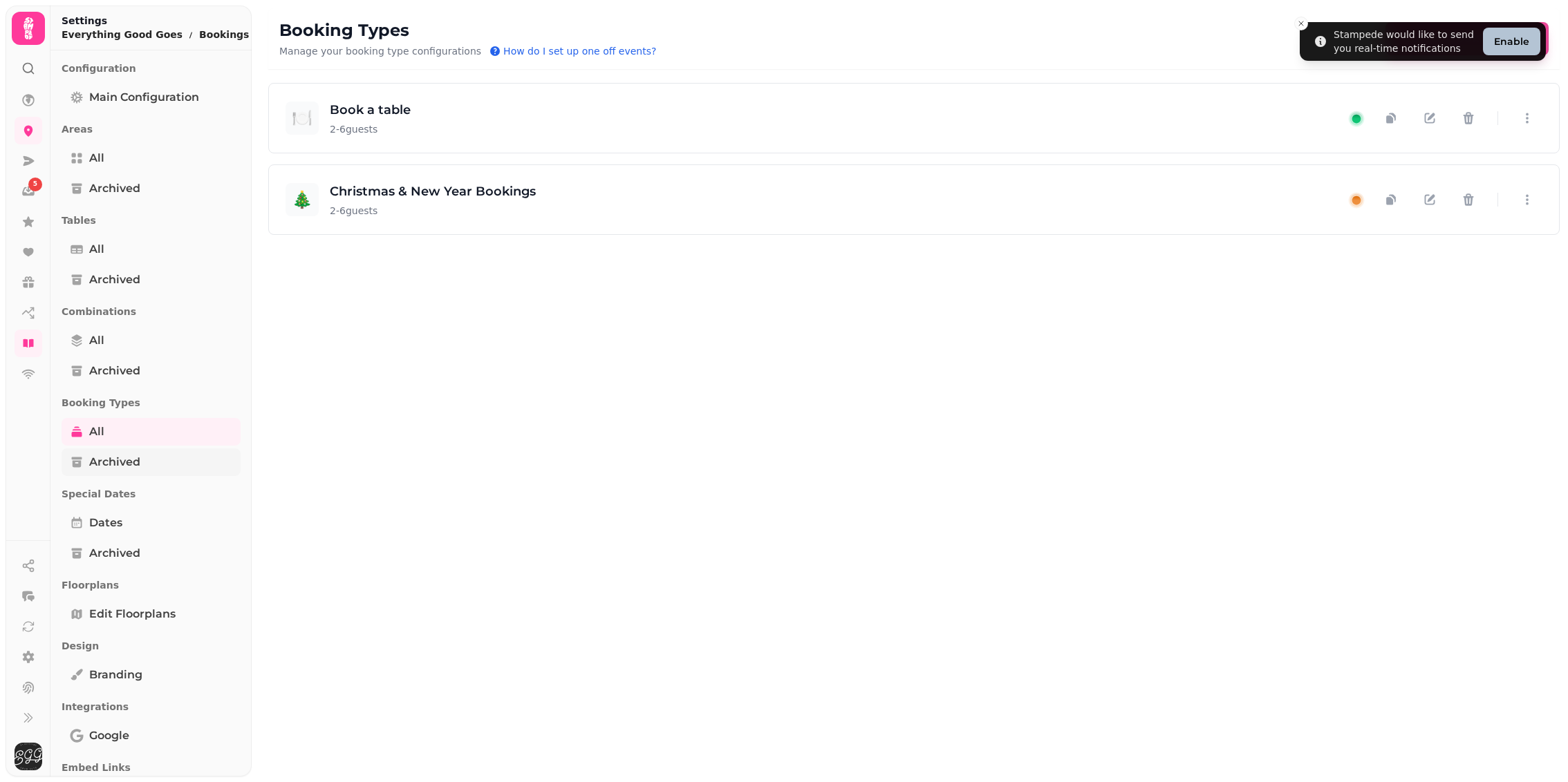
click at [99, 454] on span "Archived" at bounding box center [115, 462] width 51 height 17
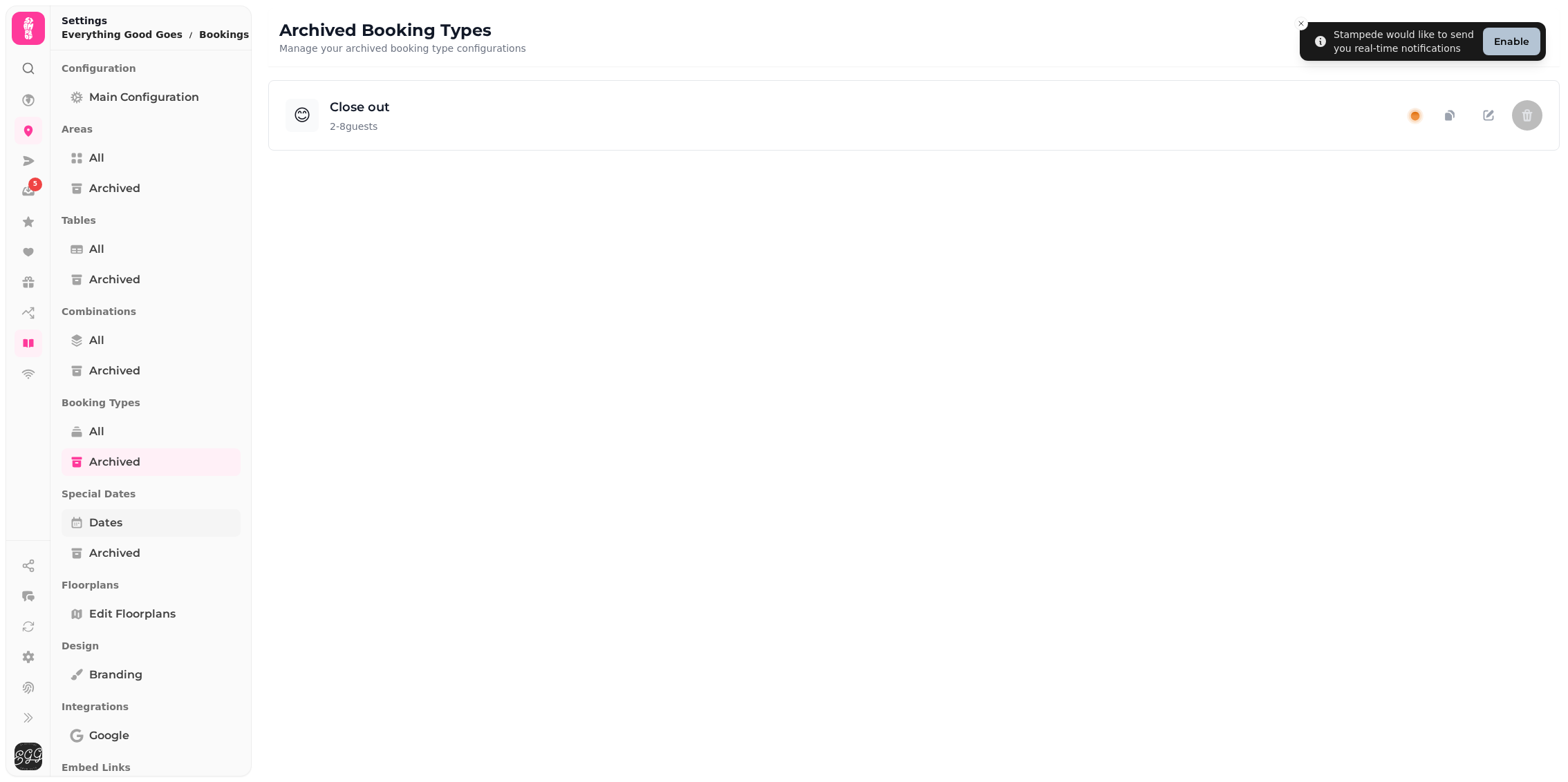
click at [97, 516] on span "Dates" at bounding box center [105, 523] width 33 height 17
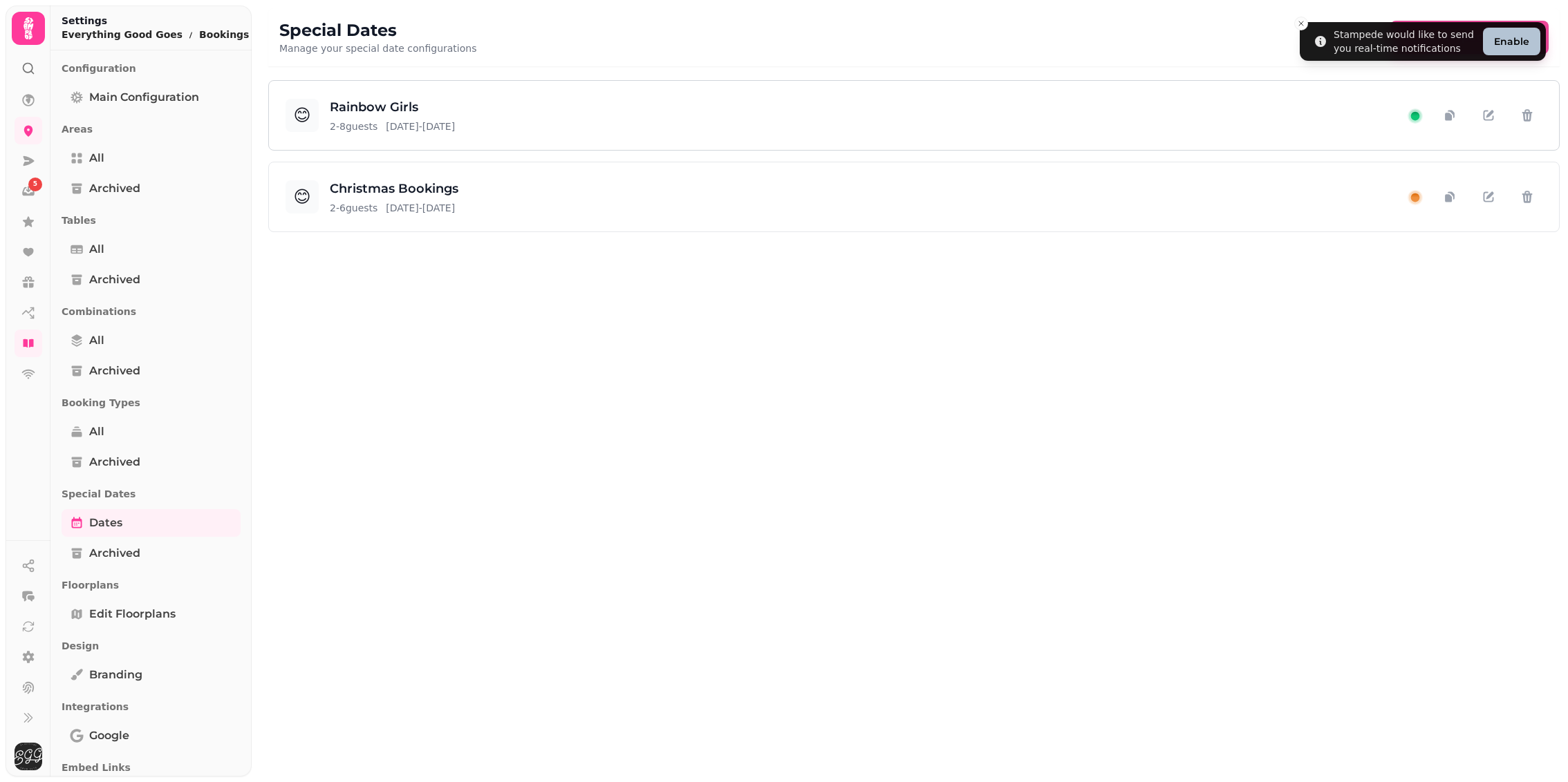
click at [1410, 112] on icon at bounding box center [1415, 115] width 12 height 12
click at [1494, 112] on icon "button" at bounding box center [1488, 116] width 14 height 14
select select "*"
select select "*****"
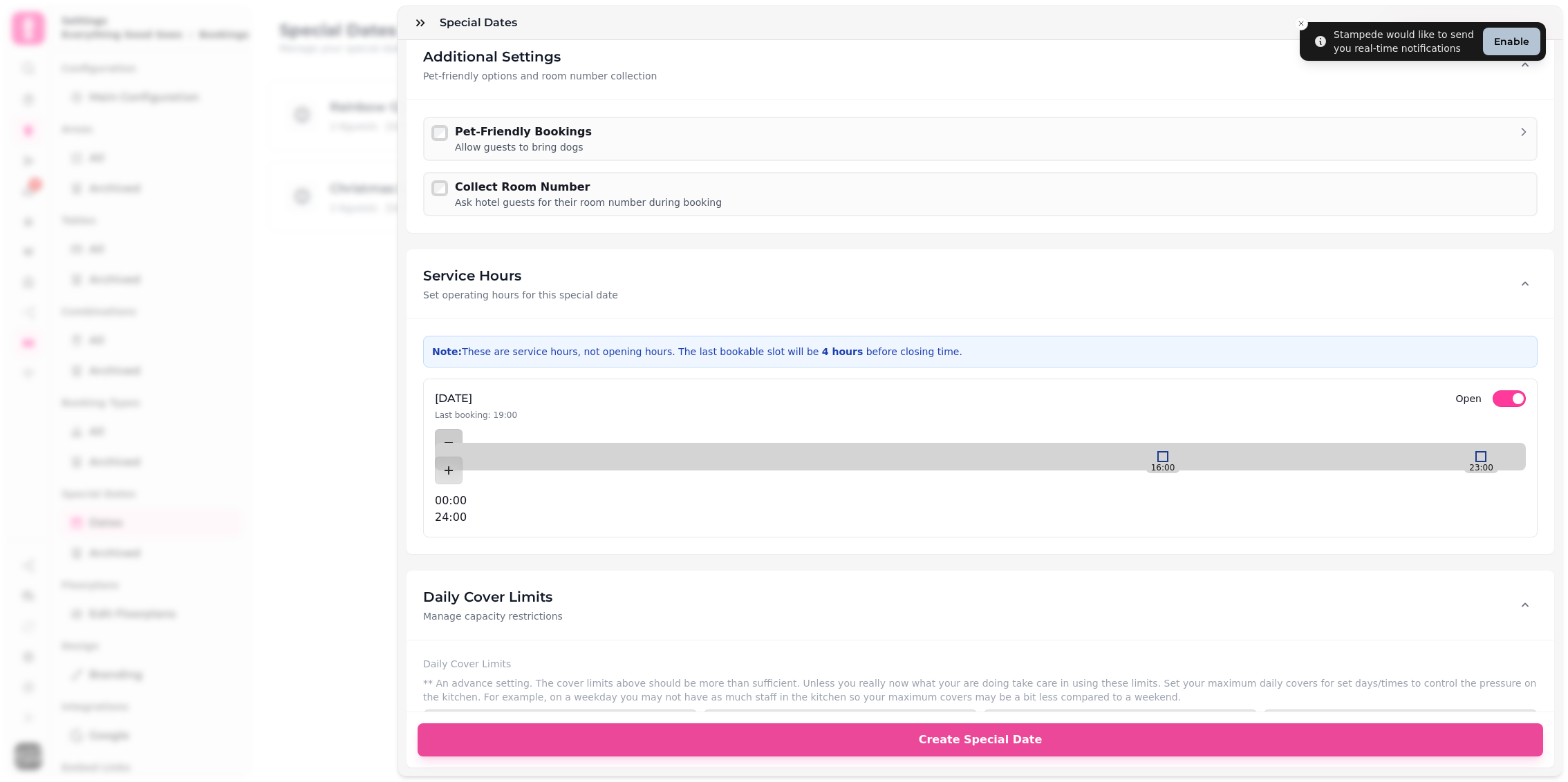
scroll to position [1507, 0]
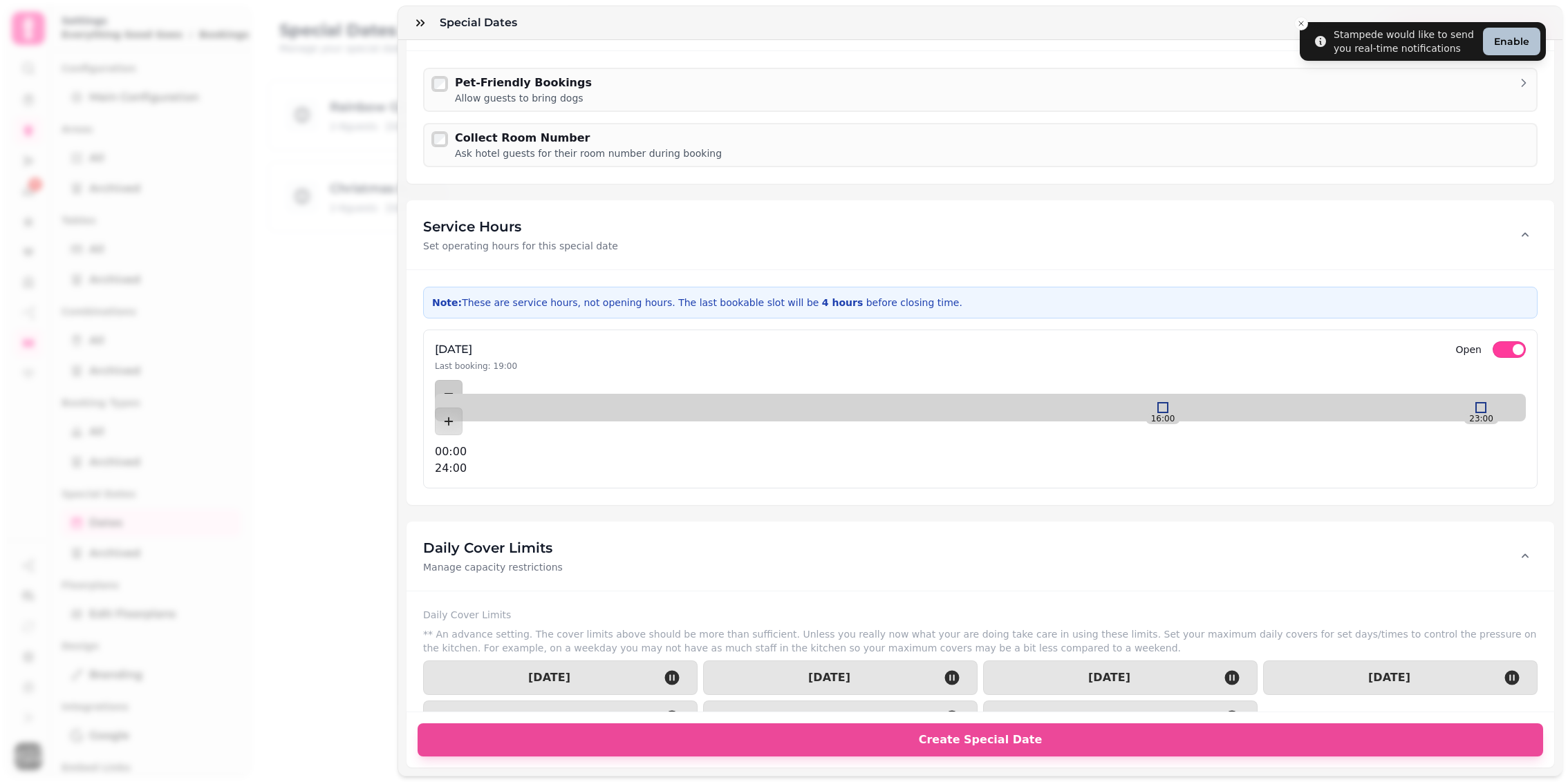
click at [1504, 341] on button "Open" at bounding box center [1509, 349] width 33 height 17
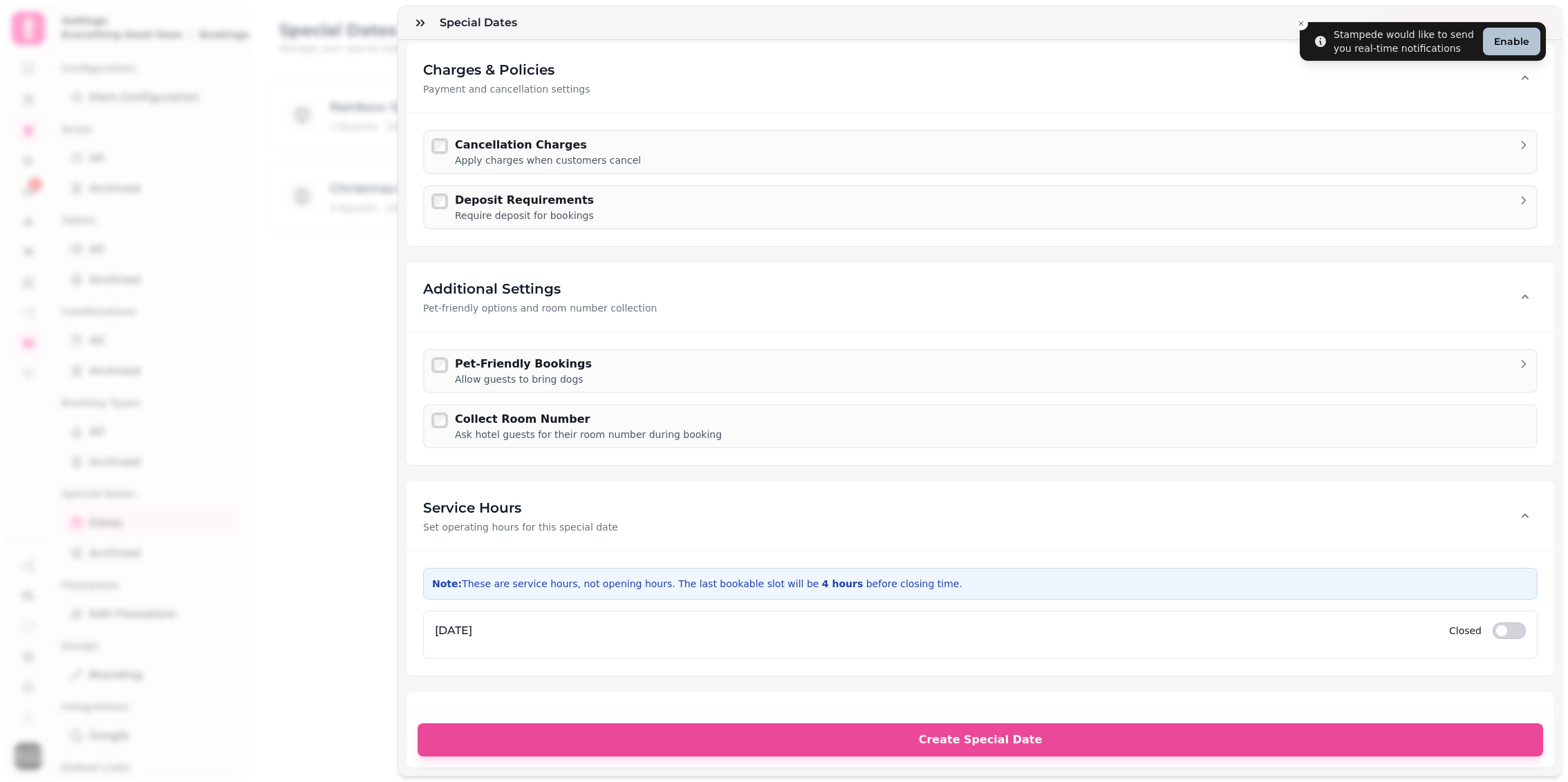
scroll to position [1441, 0]
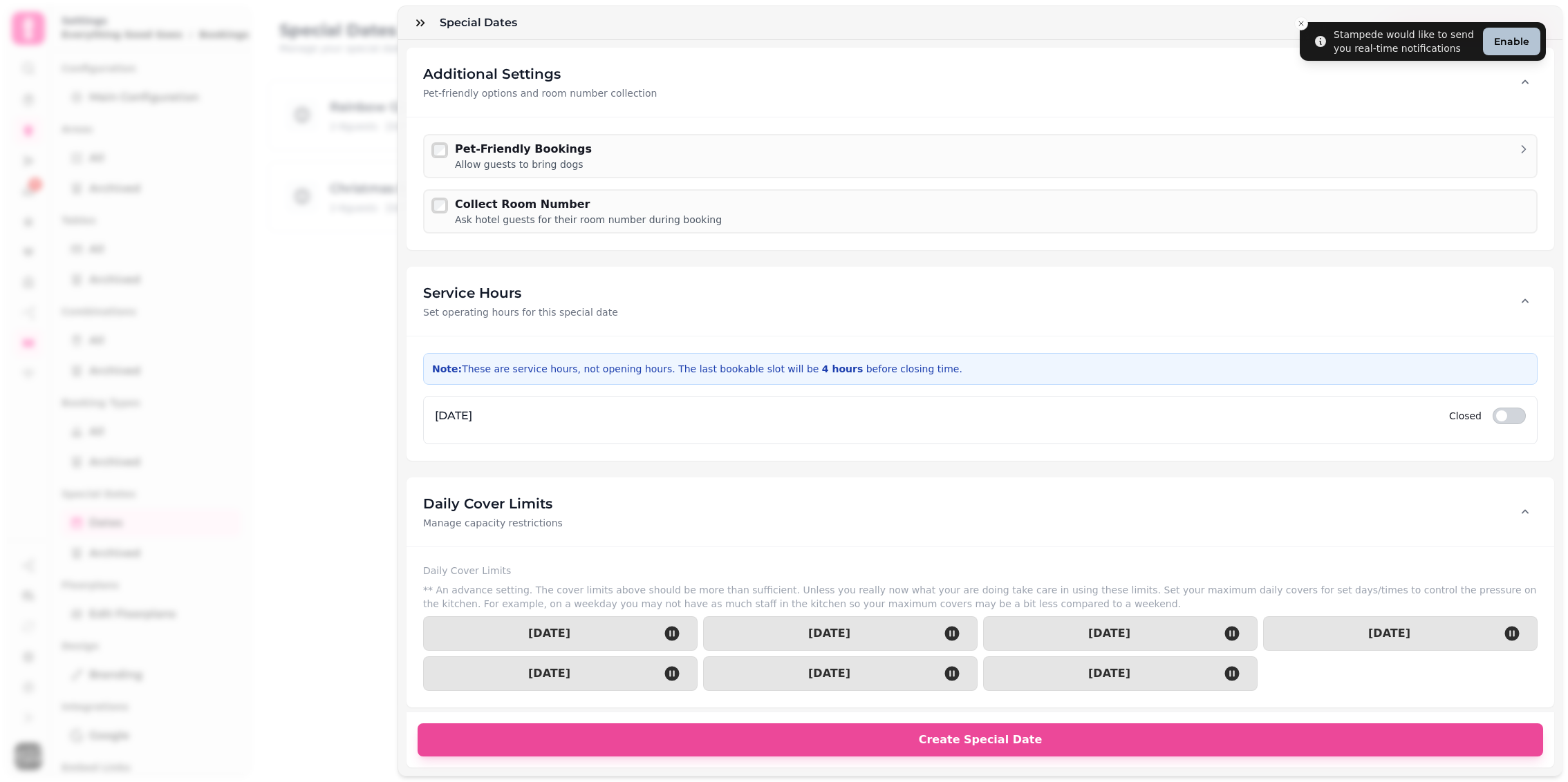
click at [1477, 407] on label "Closed" at bounding box center [1465, 415] width 33 height 17
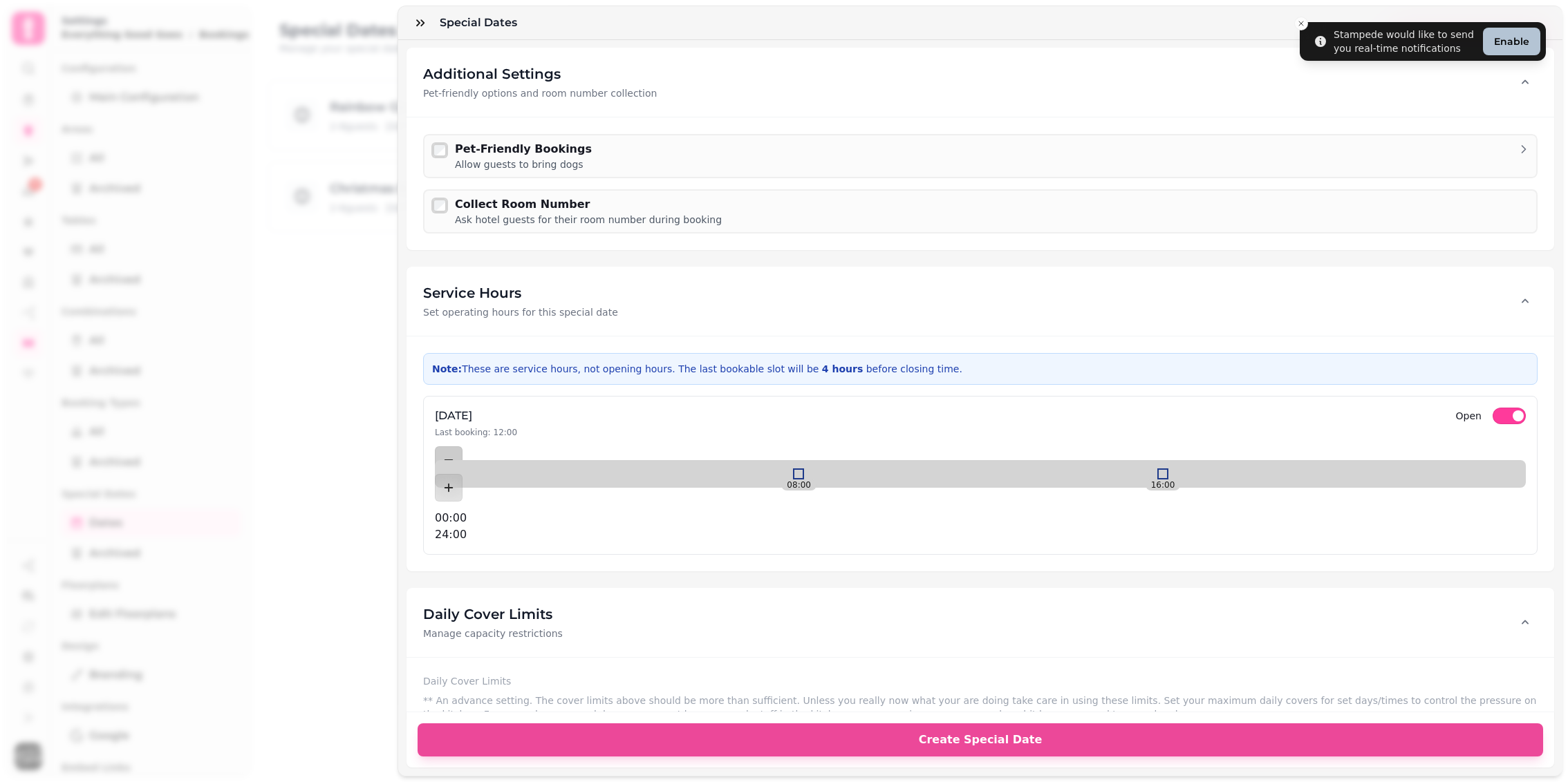
click at [1504, 407] on button "Open" at bounding box center [1509, 415] width 33 height 17
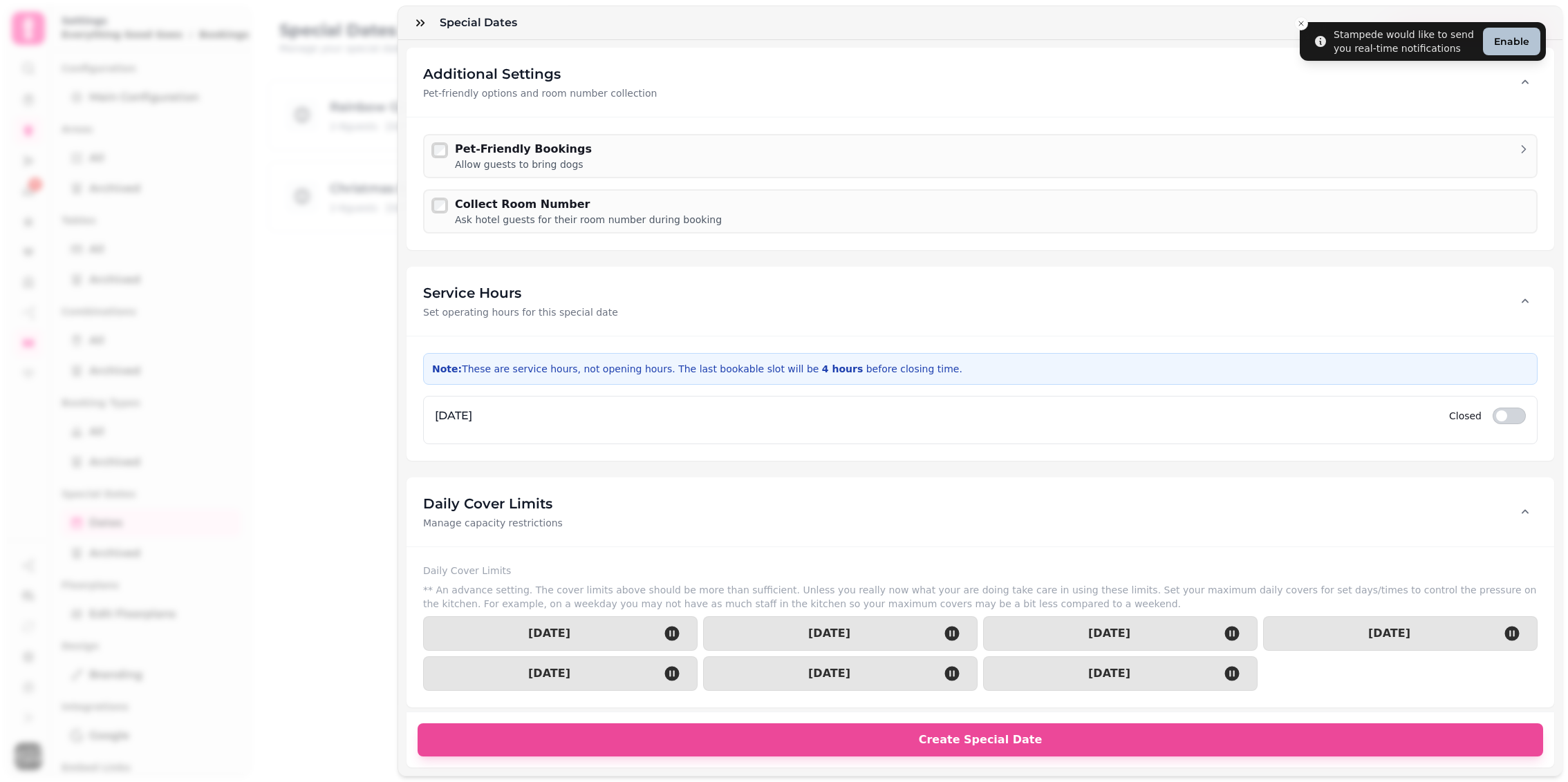
click at [1504, 410] on span "button" at bounding box center [1502, 415] width 11 height 11
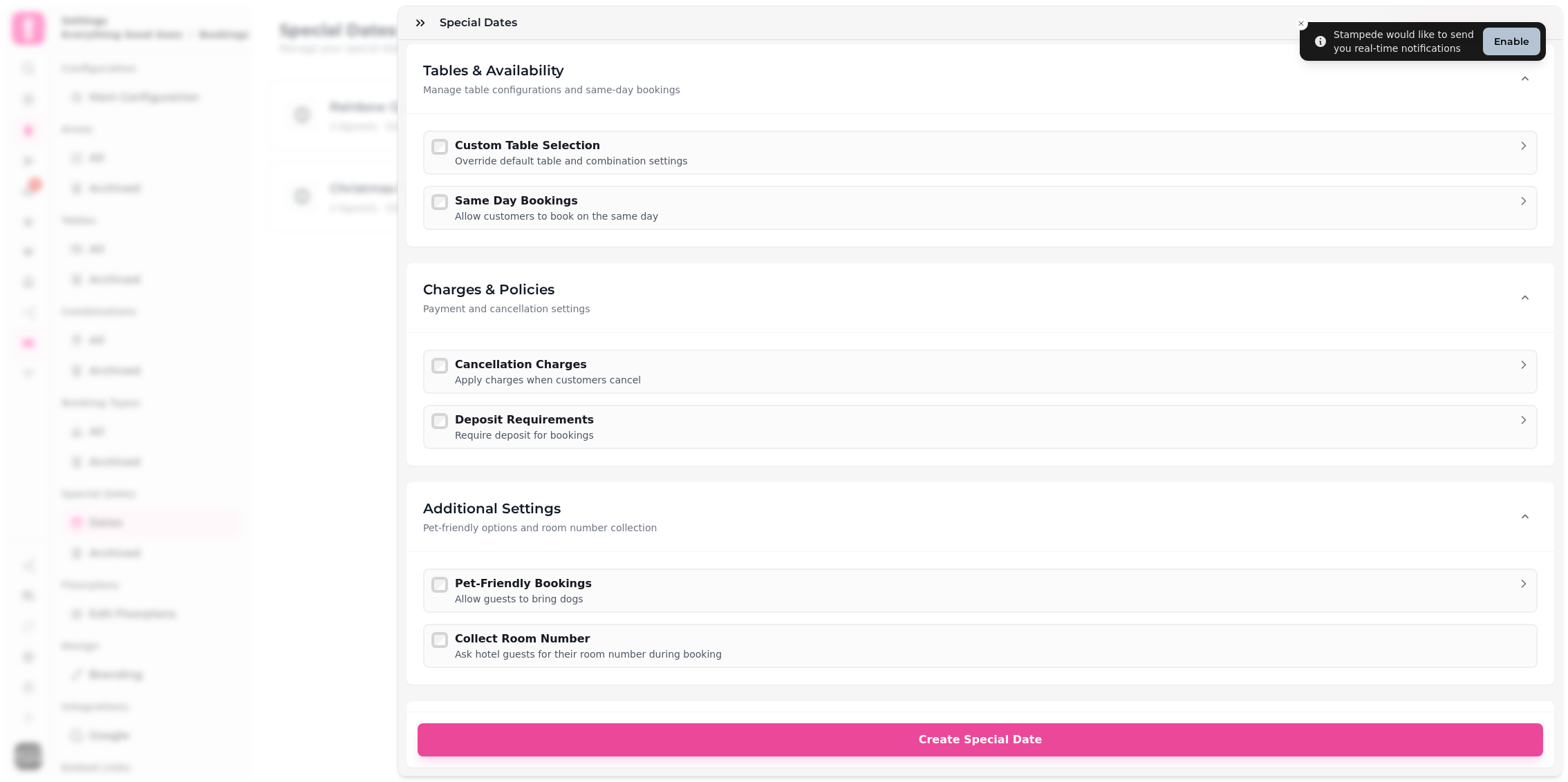
scroll to position [1267, 0]
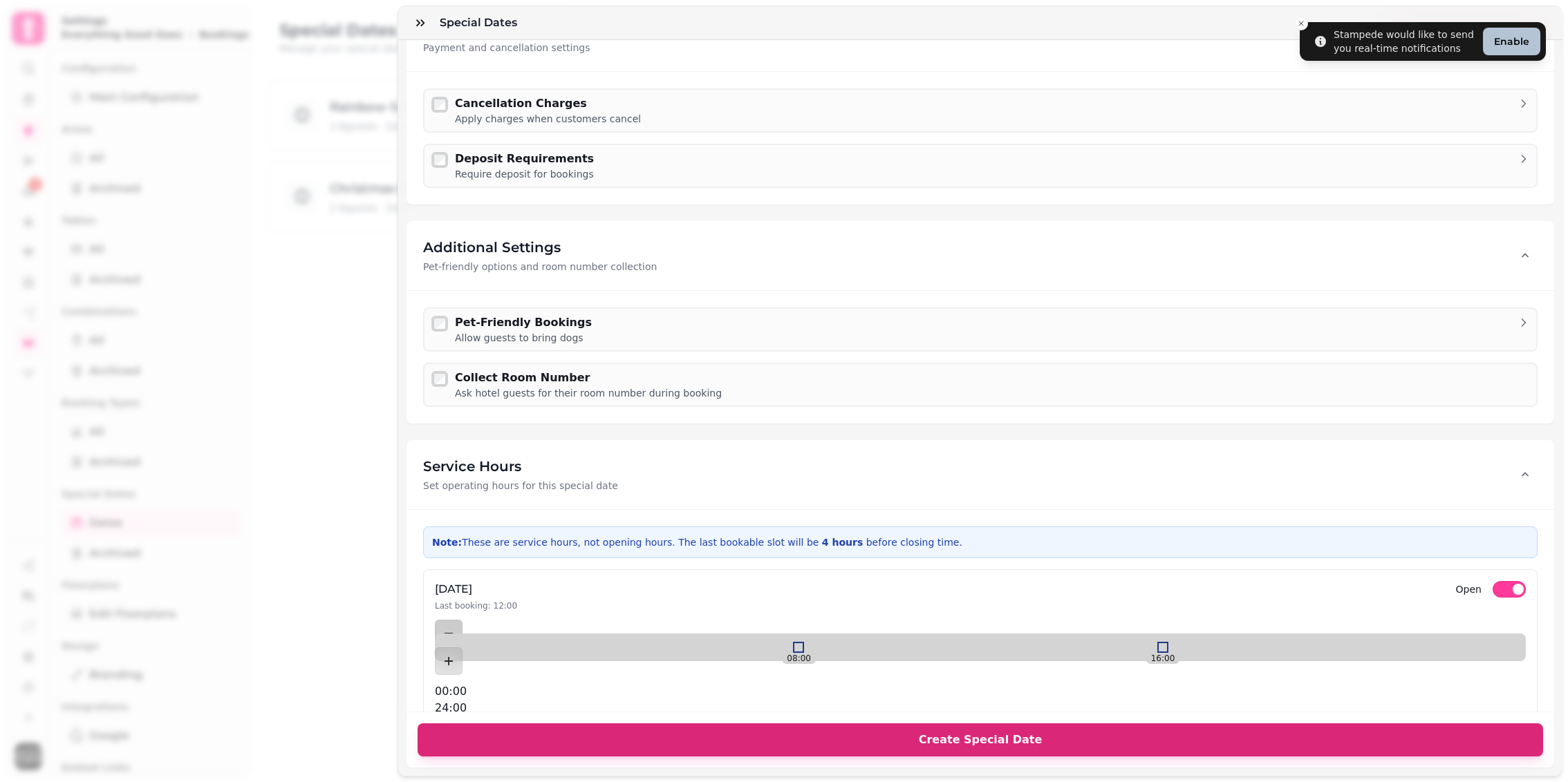
click at [1043, 735] on span "Create Special Date" at bounding box center [980, 739] width 1092 height 11
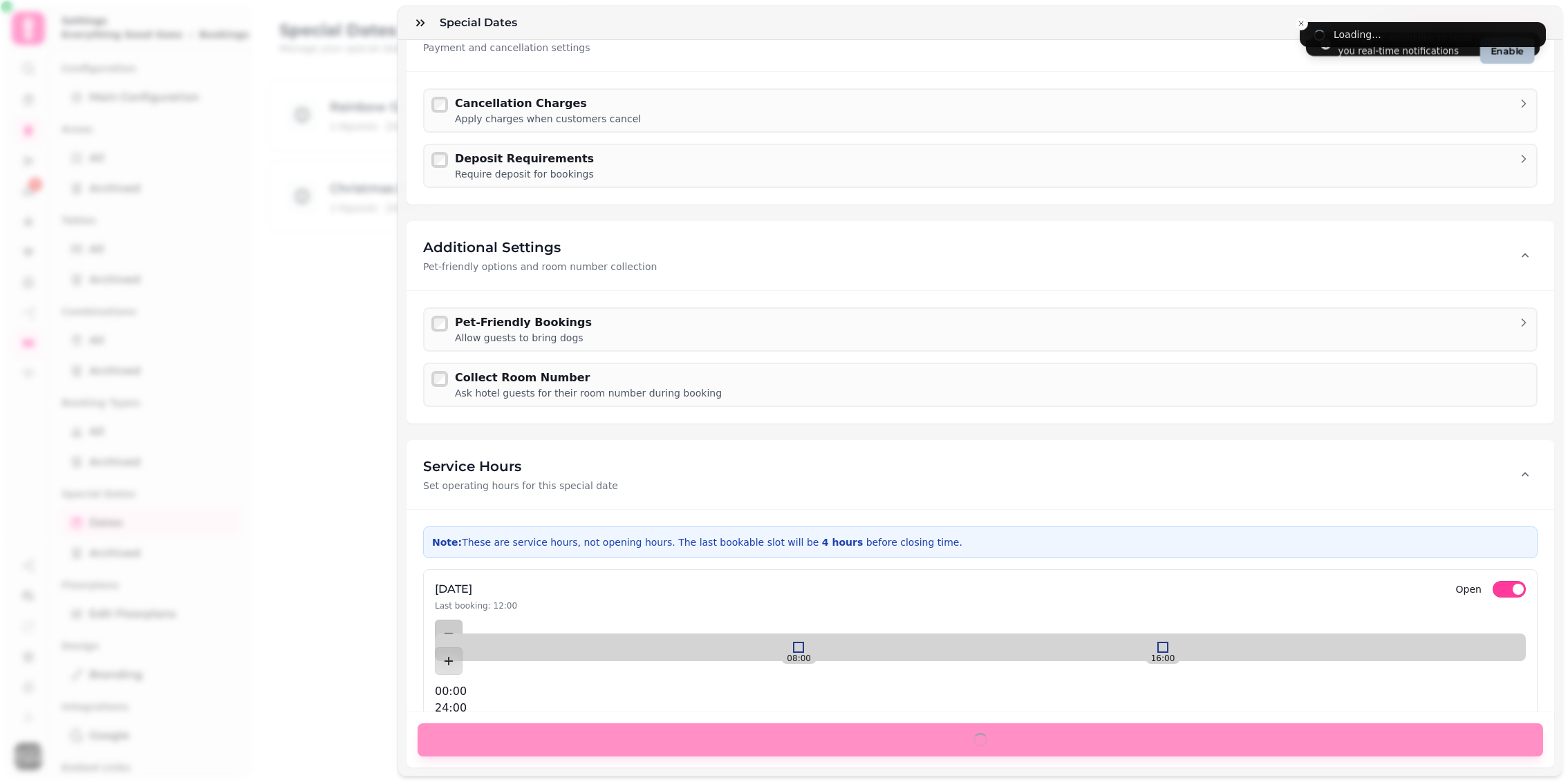
scroll to position [1261, 0]
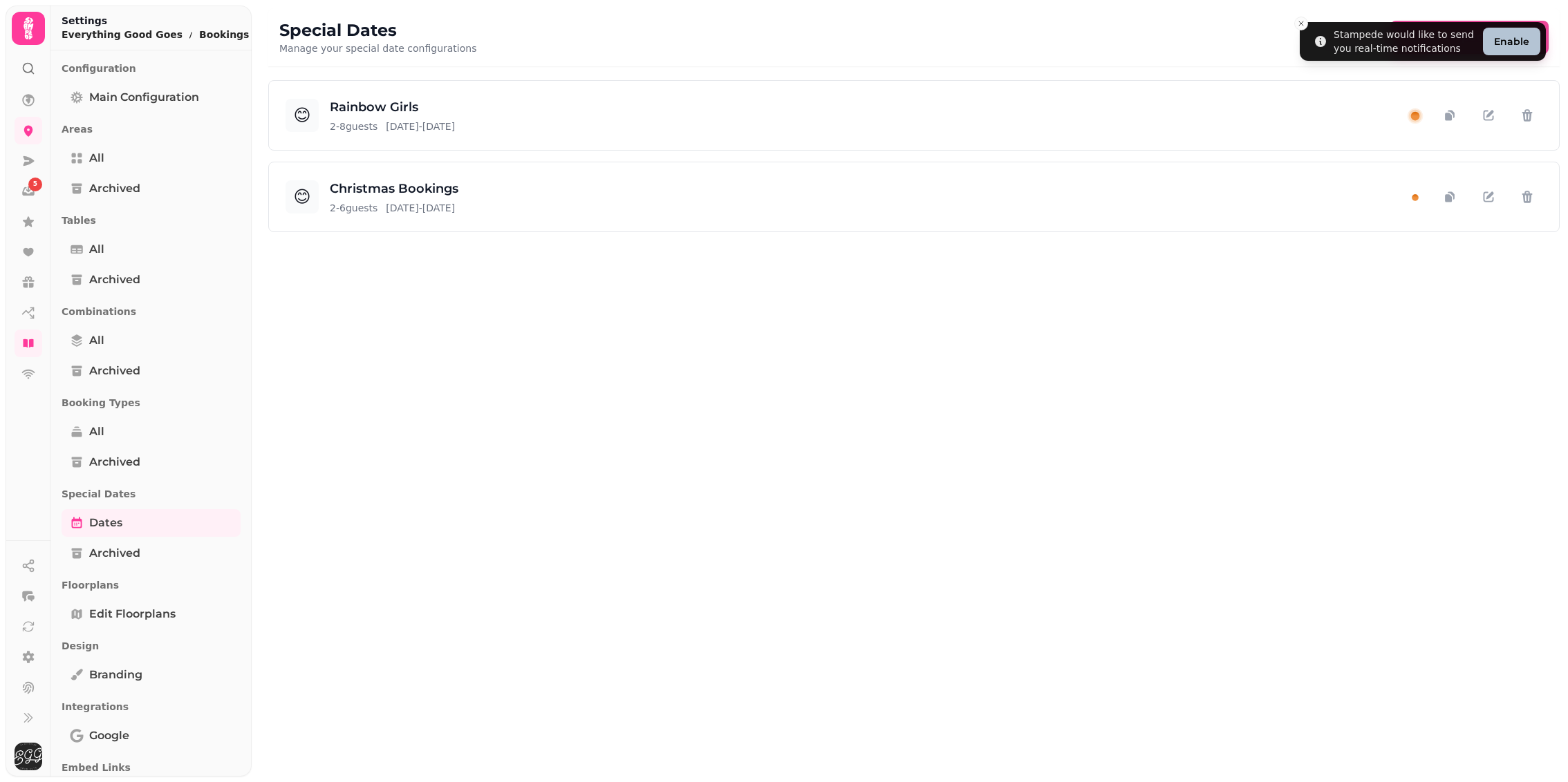
click at [35, 22] on icon at bounding box center [27, 27] width 27 height 27
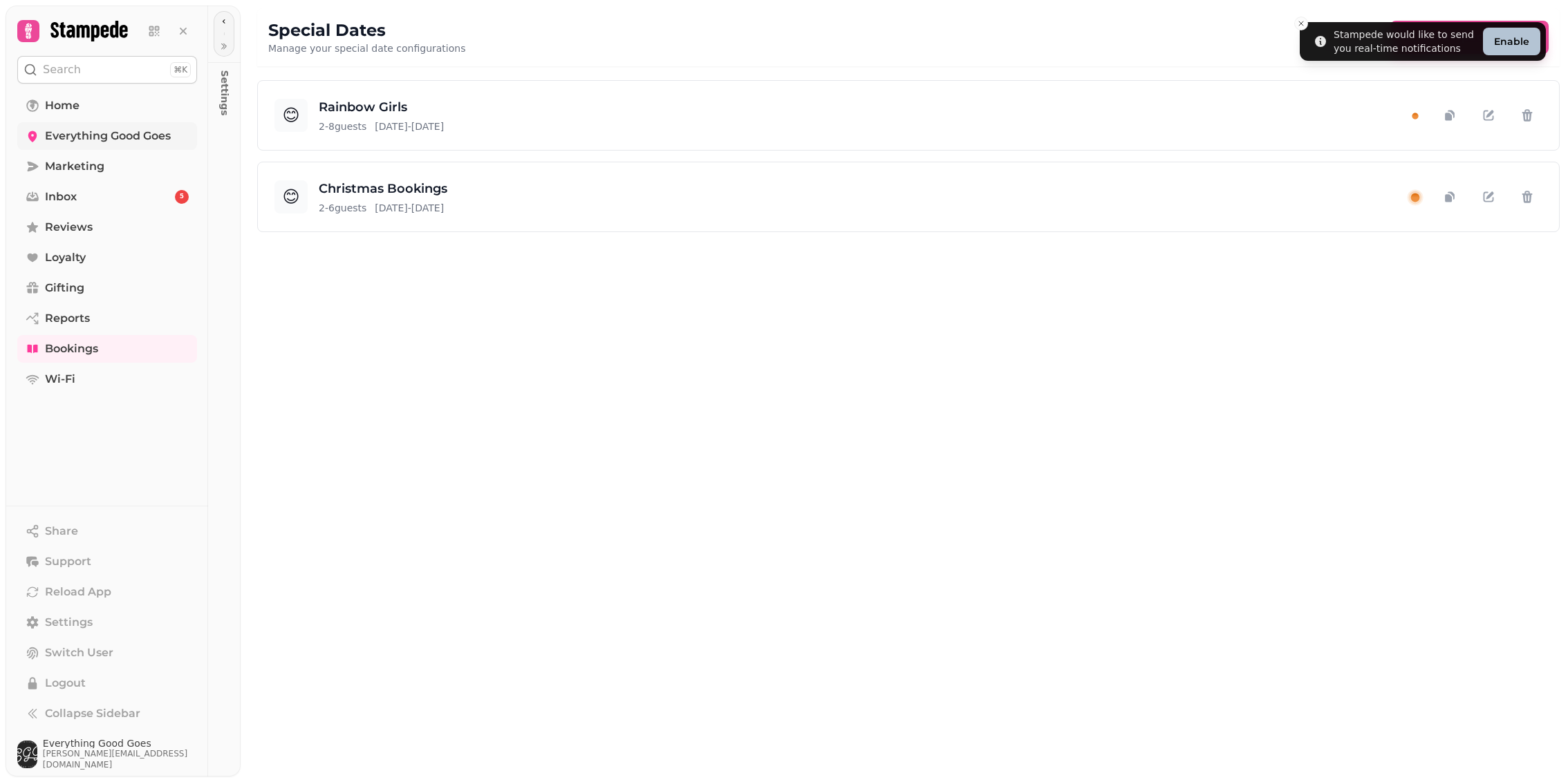
click at [95, 130] on span "Everything Good Goes" at bounding box center [108, 135] width 126 height 17
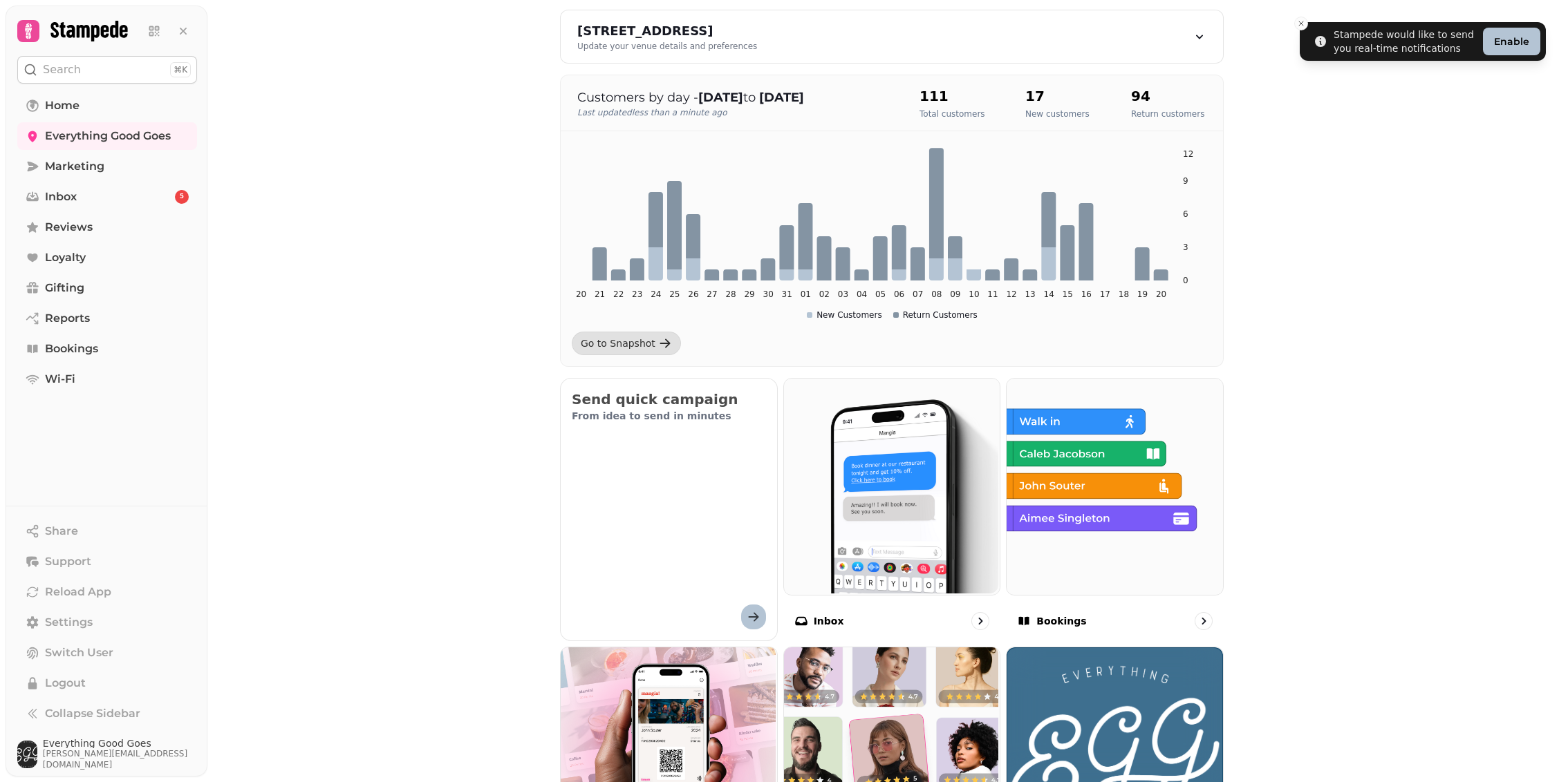
scroll to position [182, 0]
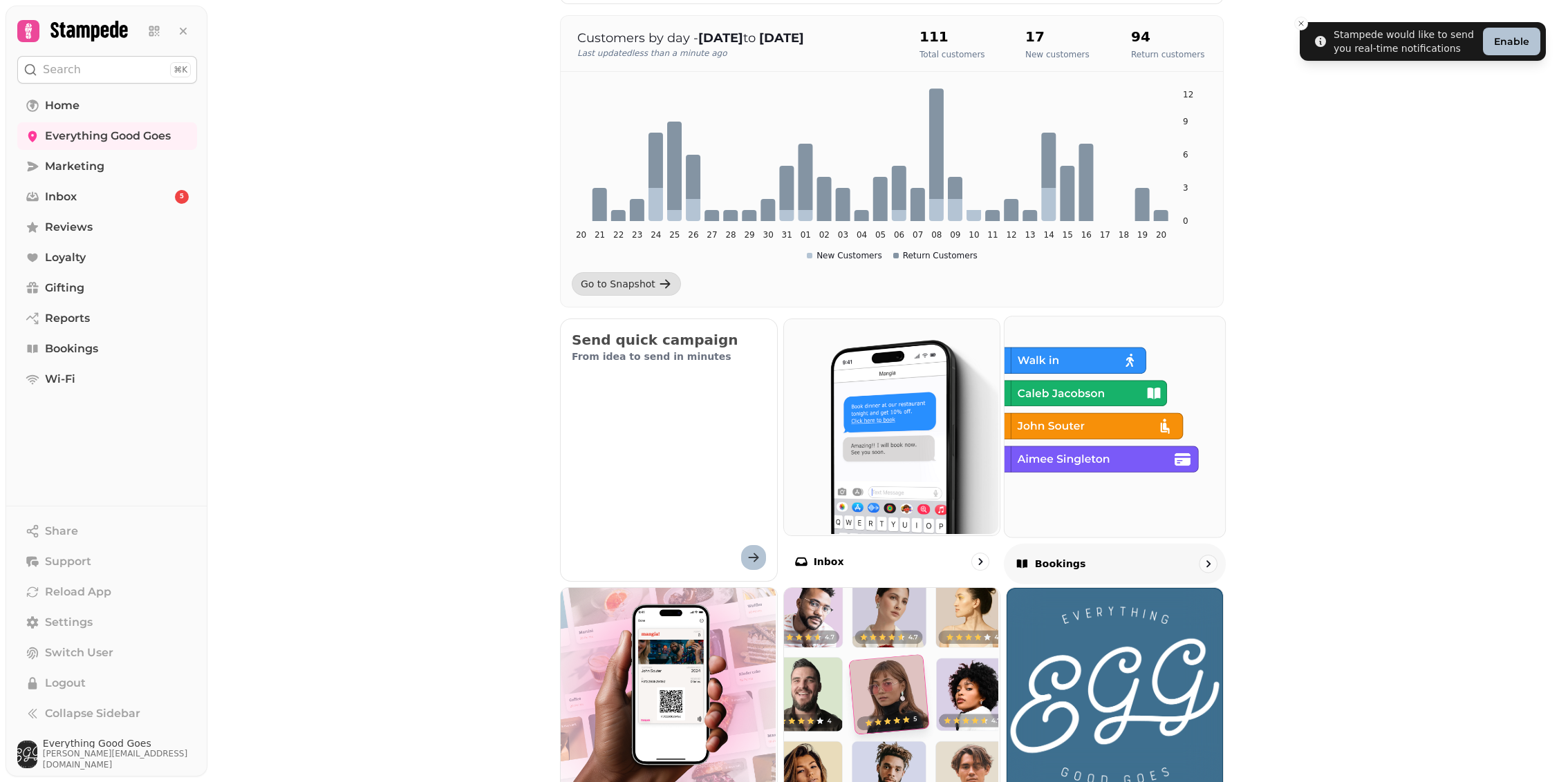
click at [1182, 531] on img at bounding box center [1113, 425] width 221 height 221
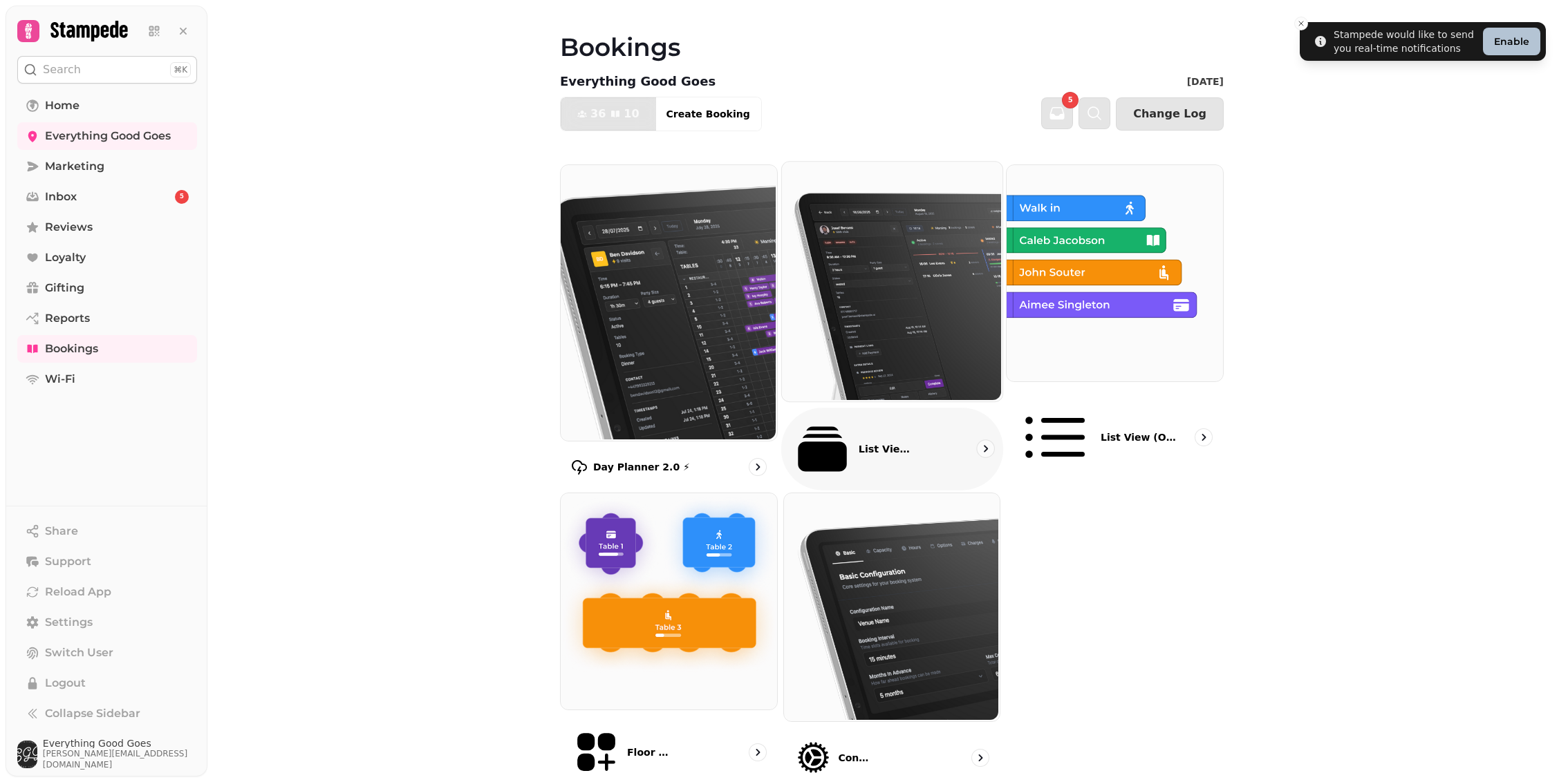
click at [924, 407] on div "List View 2.0 ⚡ (New)" at bounding box center [892, 449] width 221 height 83
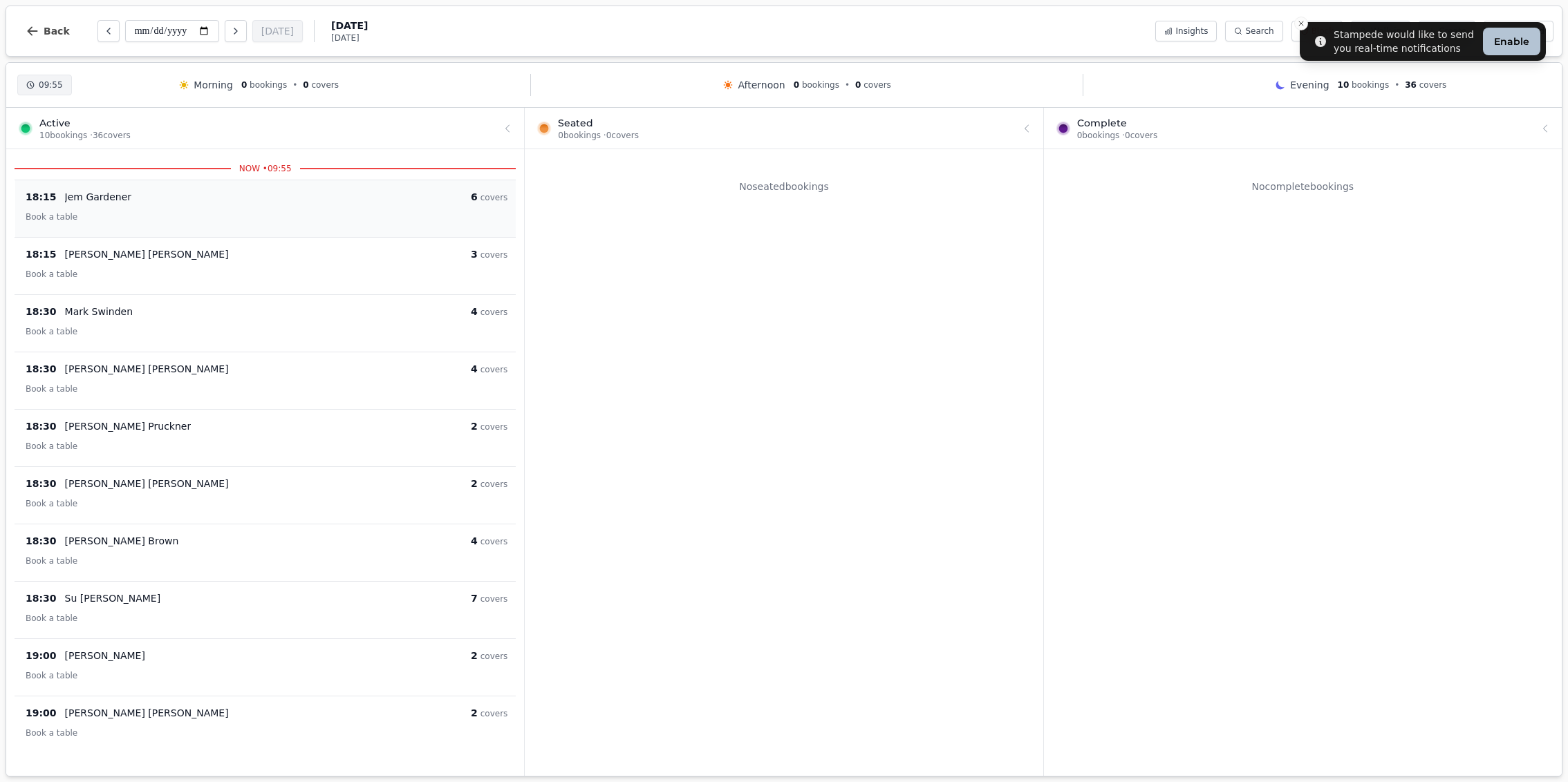
click at [244, 193] on div "Jem Gardener" at bounding box center [268, 197] width 406 height 14
select select "****"
select select "*"
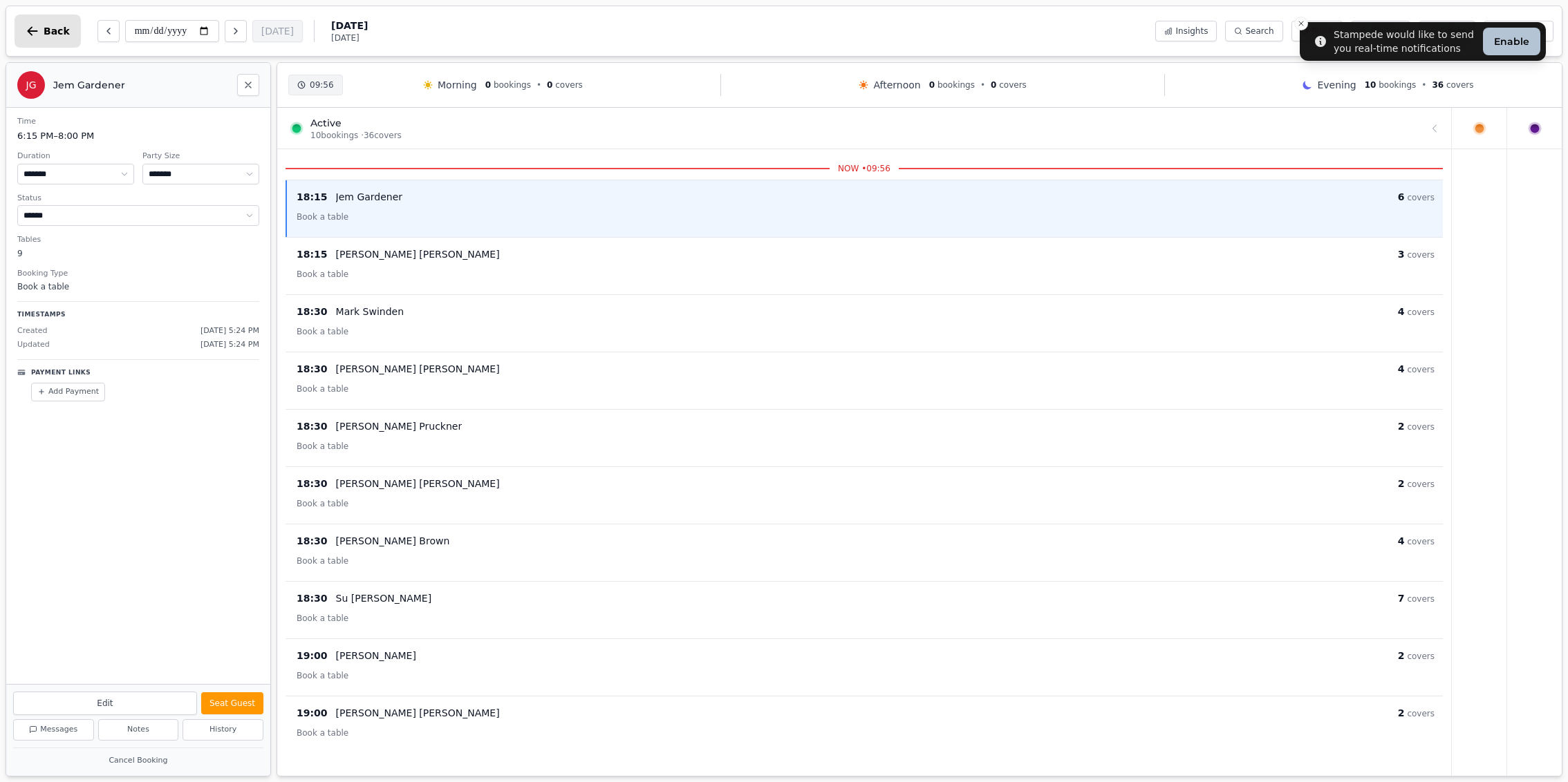
click at [53, 28] on span "Back" at bounding box center [57, 31] width 27 height 10
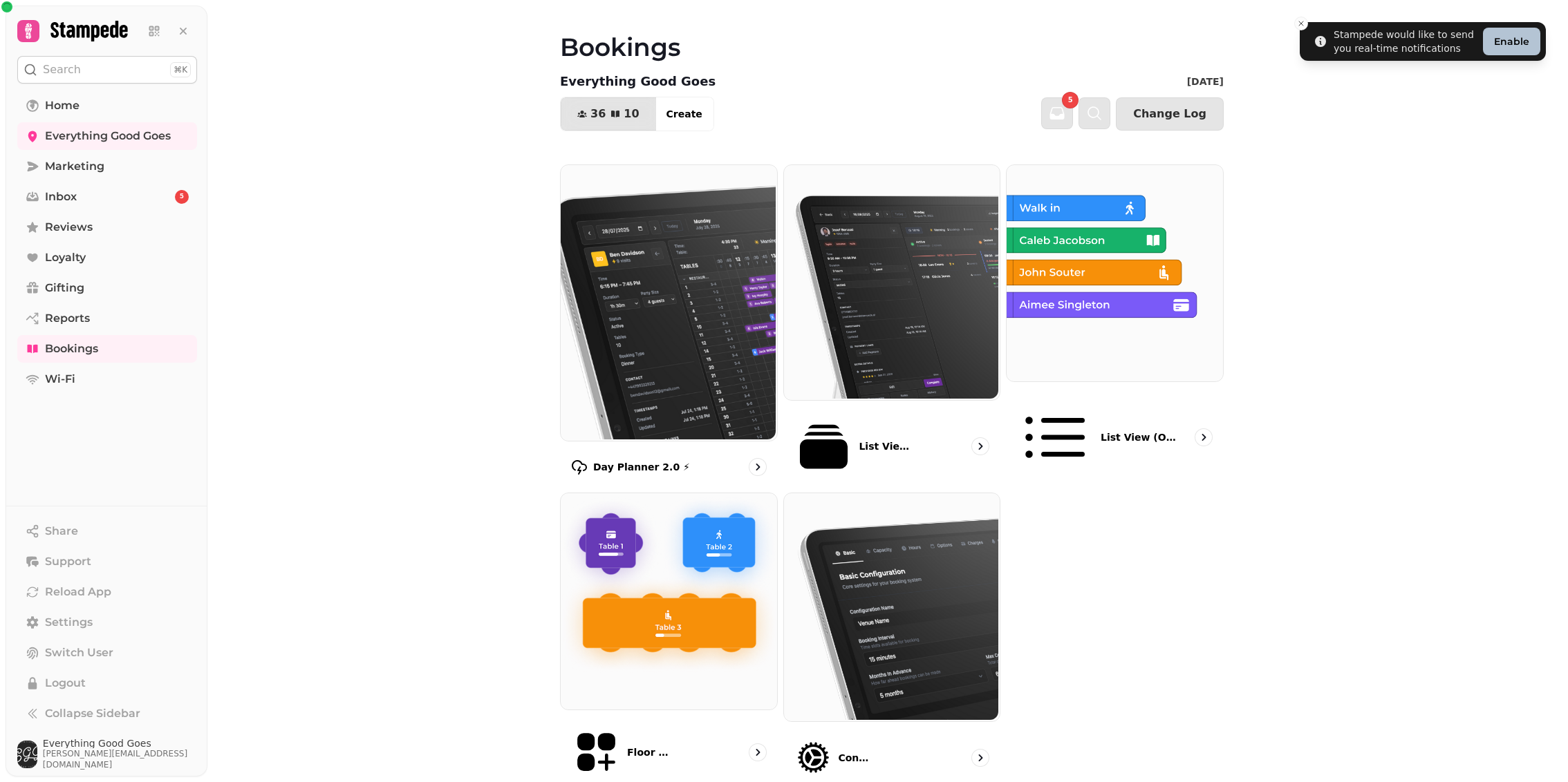
click at [120, 71] on button "Search ⌘K" at bounding box center [107, 69] width 180 height 27
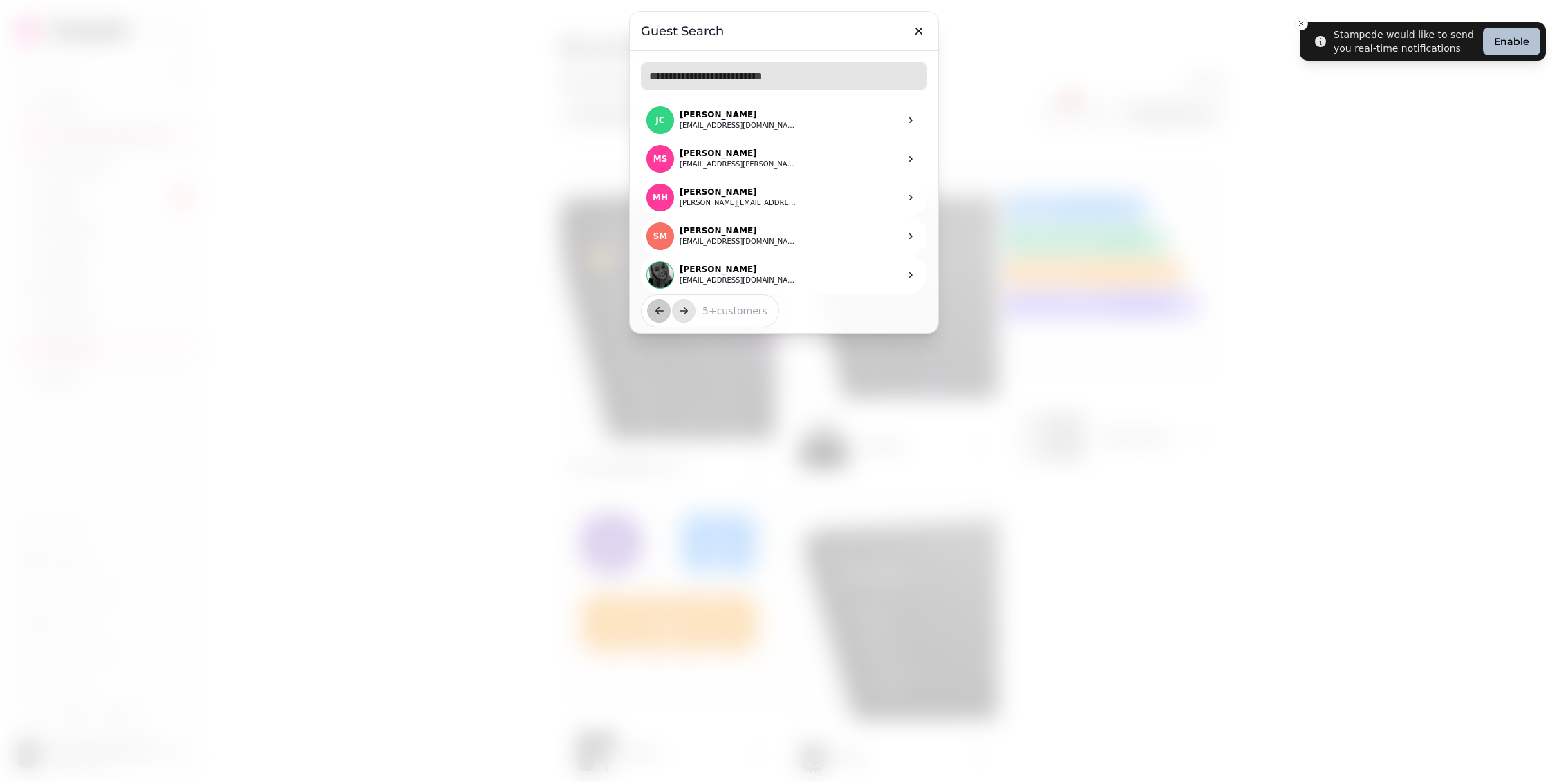
click at [741, 63] on input "text" at bounding box center [783, 75] width 286 height 27
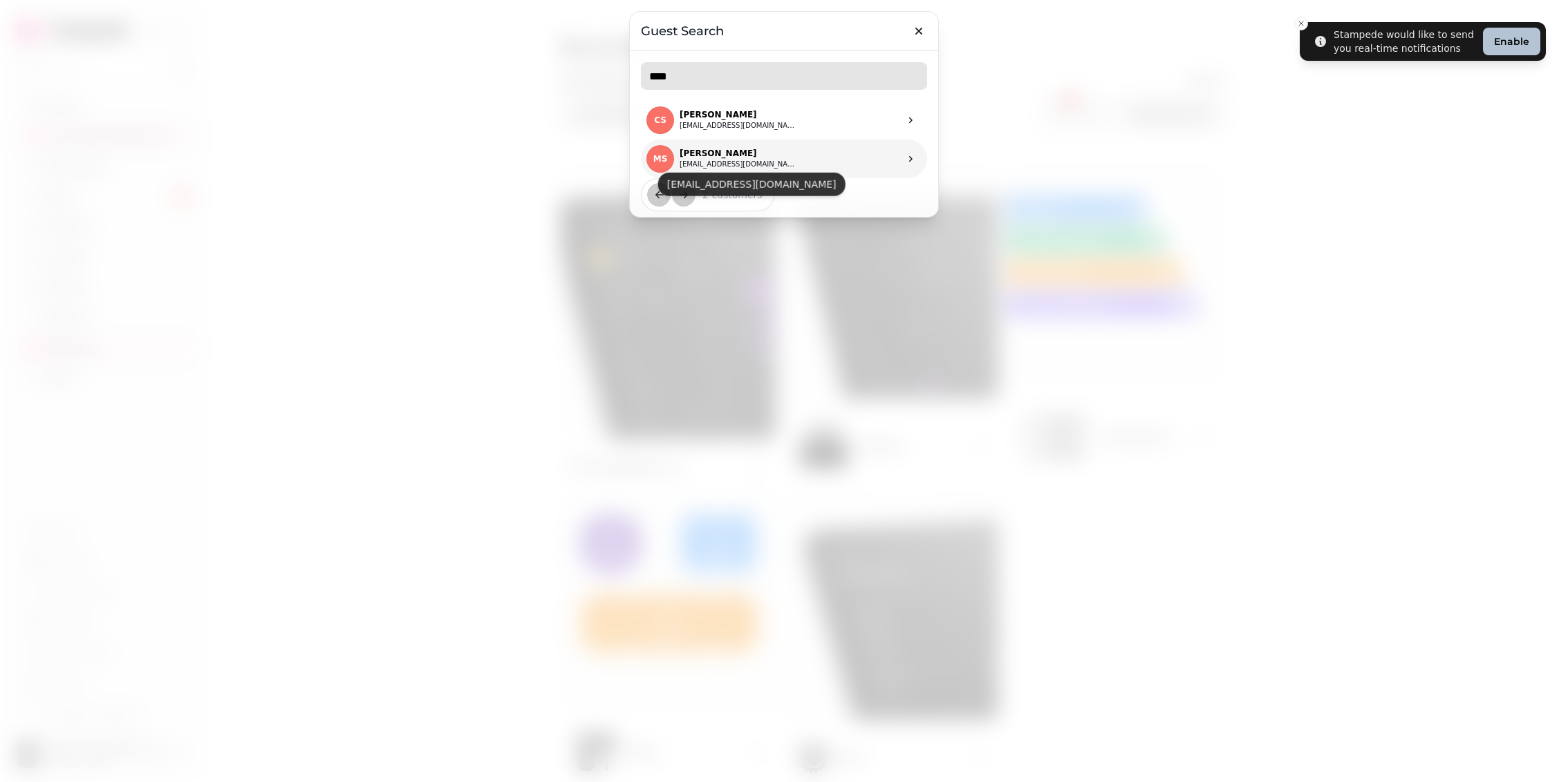
type input "****"
click at [775, 166] on link "MS Mark Swinden swindenmark@sky.com" at bounding box center [783, 159] width 286 height 39
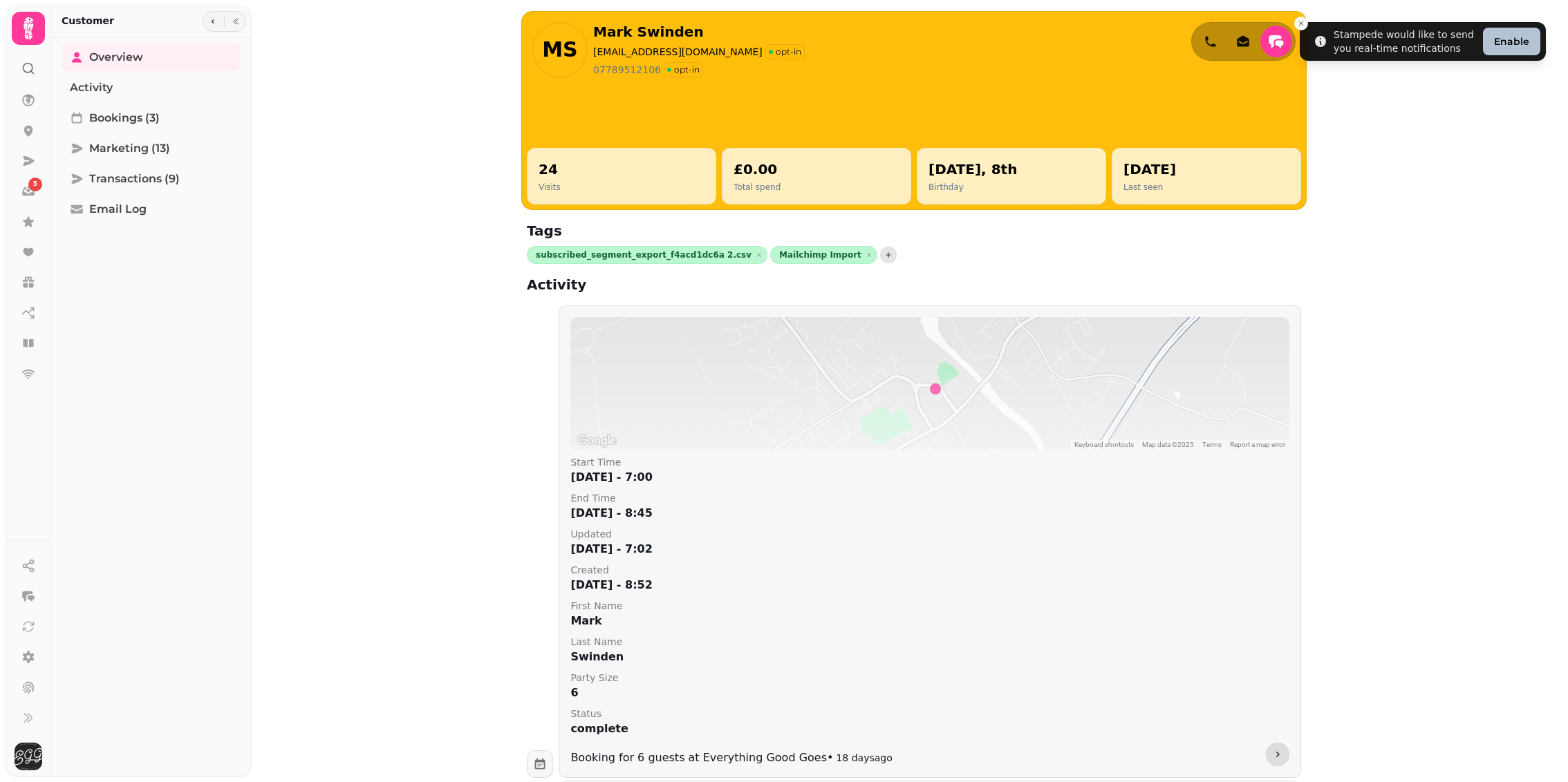
click at [14, 38] on icon at bounding box center [27, 27] width 27 height 27
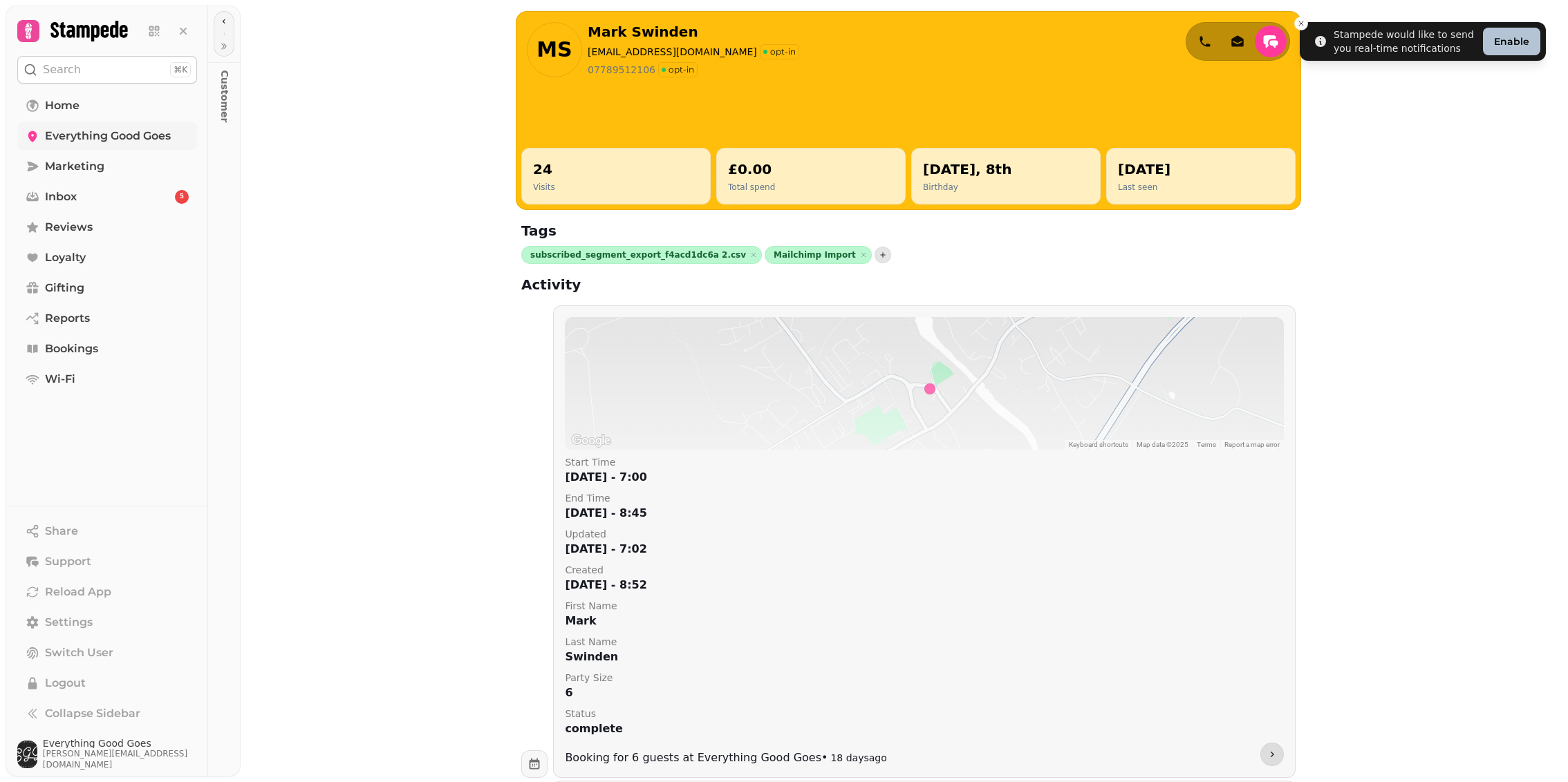
click at [89, 134] on span "Everything Good Goes" at bounding box center [108, 135] width 126 height 17
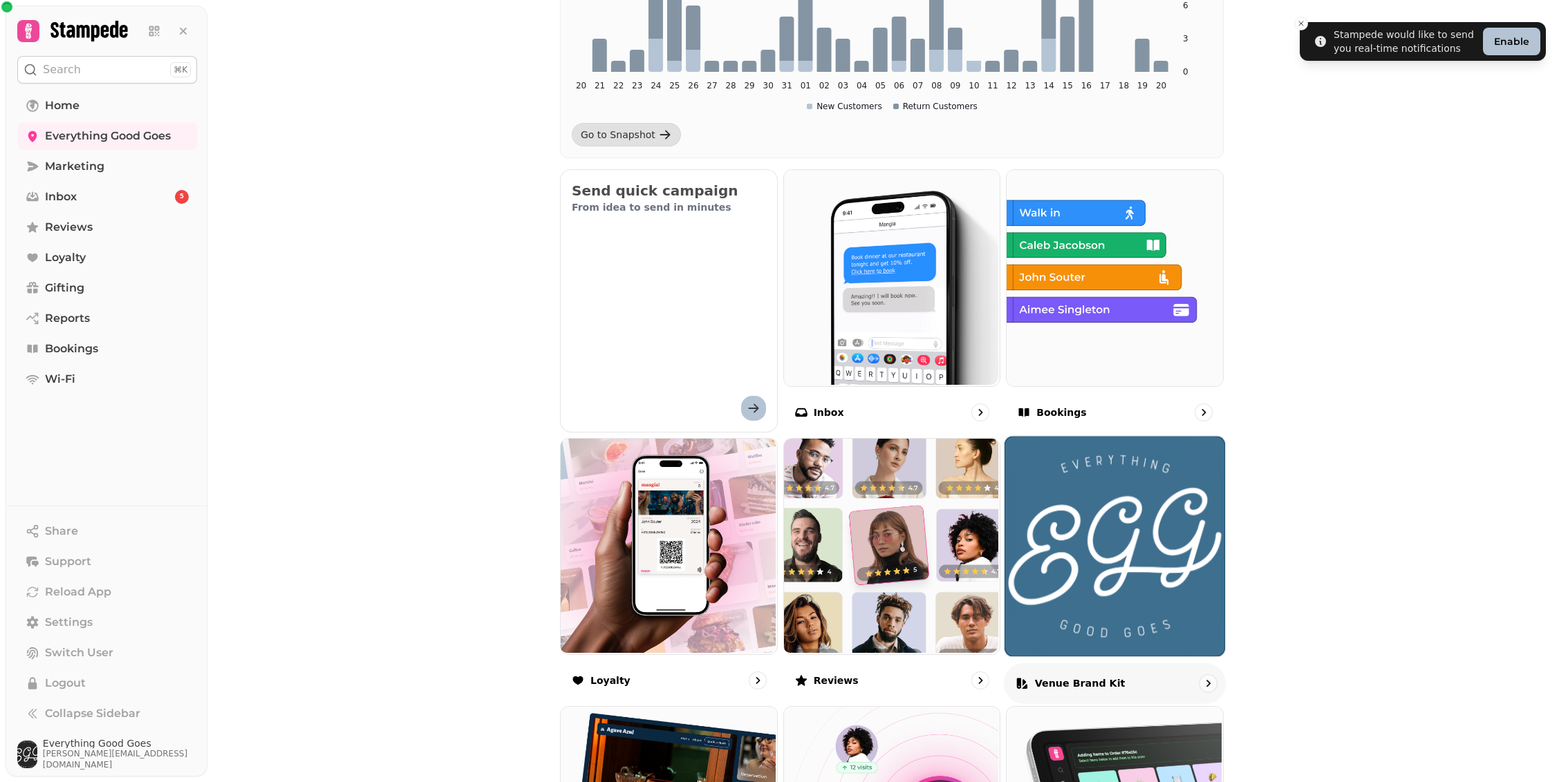
scroll to position [357, 0]
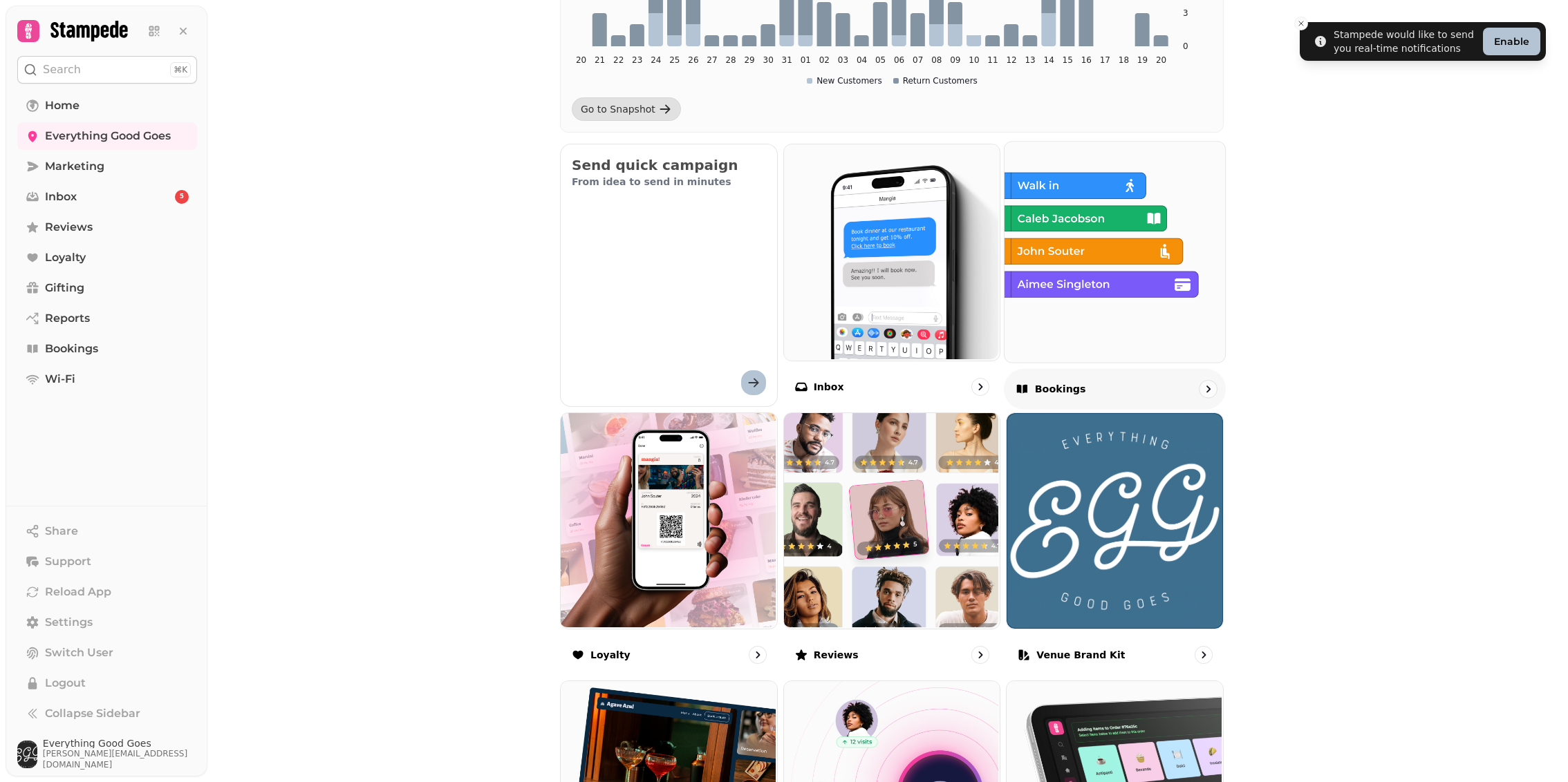
click at [1099, 376] on div "Bookings" at bounding box center [1114, 389] width 221 height 41
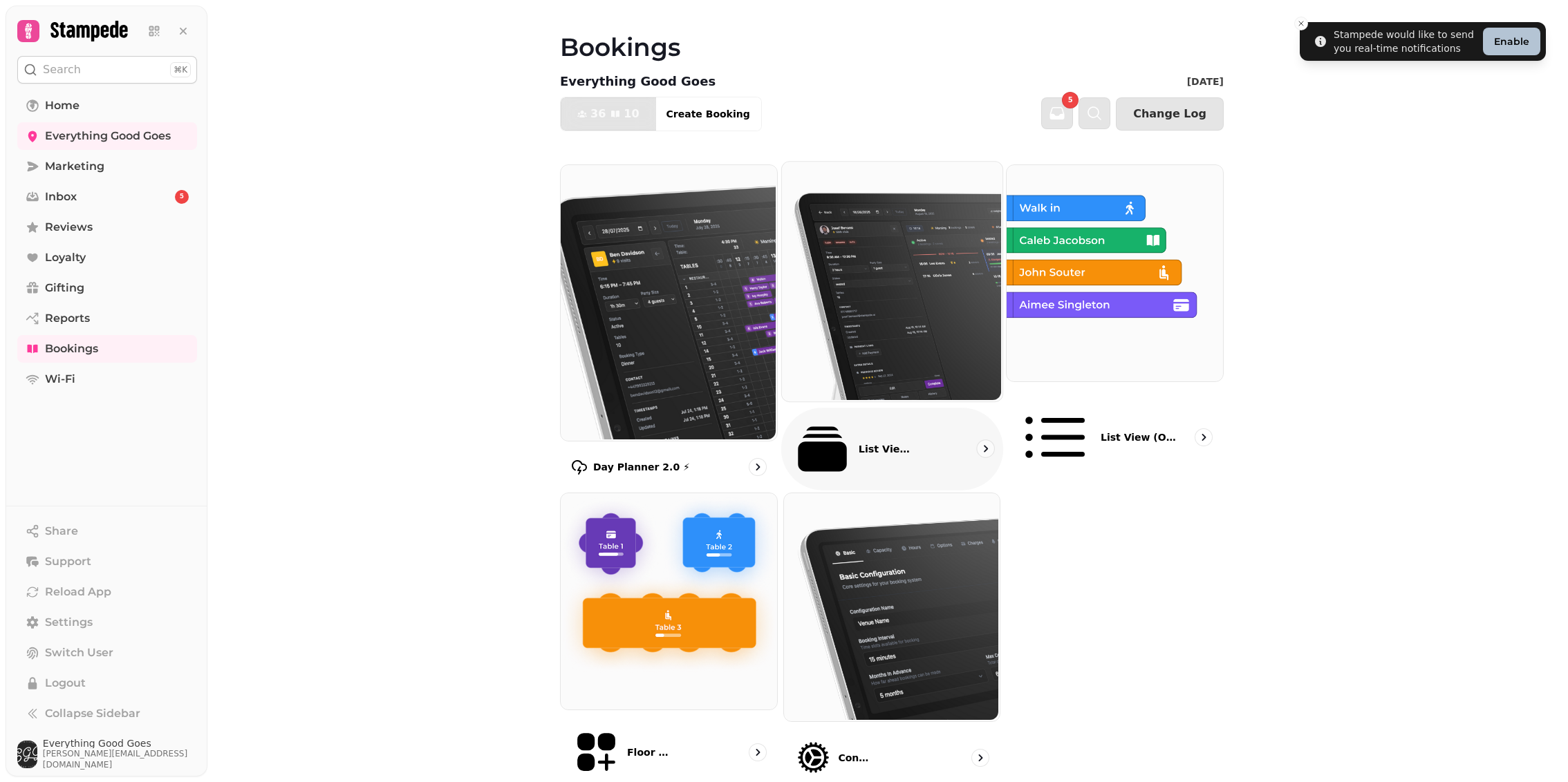
click at [915, 442] on p "List View 2.0 ⚡ (New)" at bounding box center [886, 449] width 58 height 14
